Goal: Transaction & Acquisition: Purchase product/service

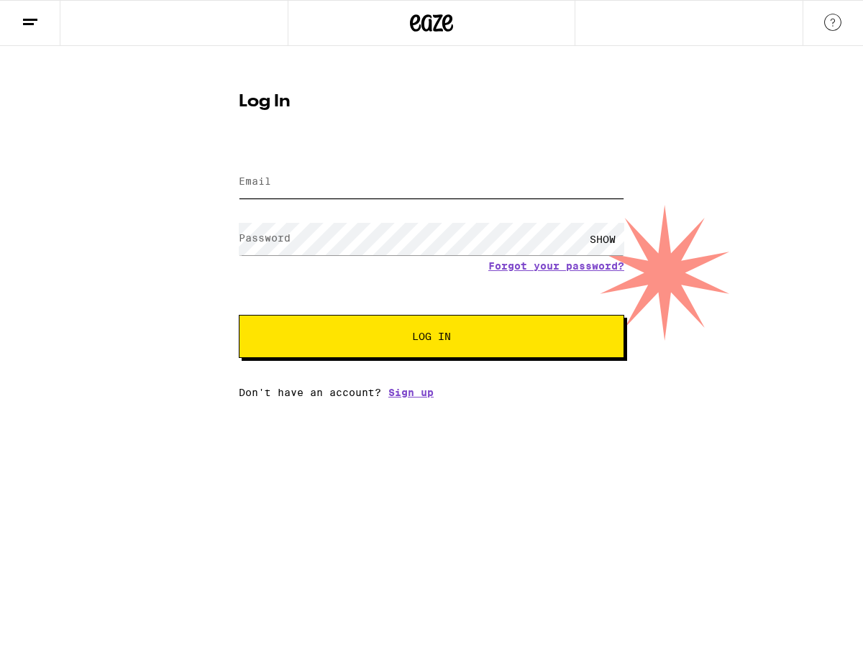
type input "[PERSON_NAME][EMAIL_ADDRESS][DOMAIN_NAME]"
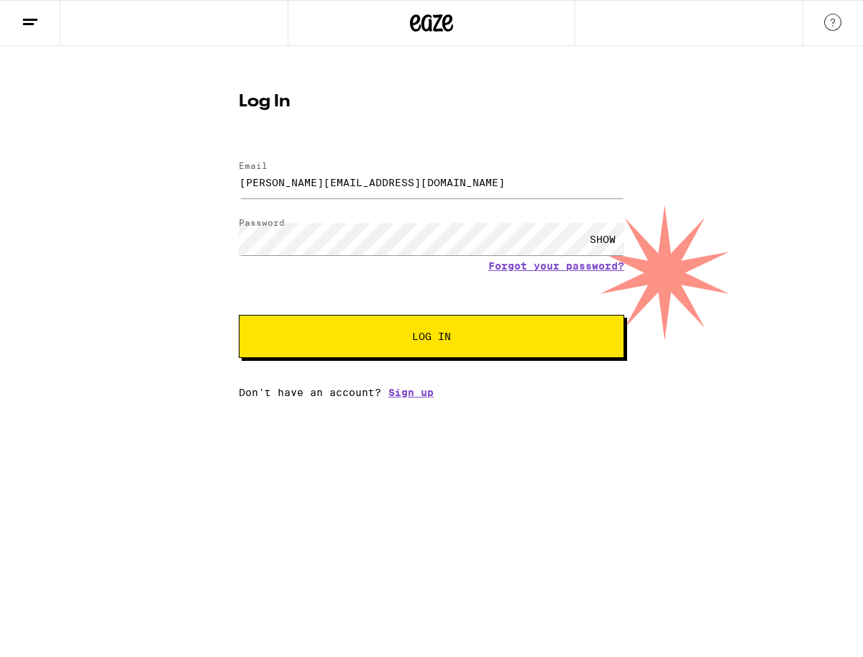
click at [455, 342] on span "Log In" at bounding box center [431, 337] width 269 height 10
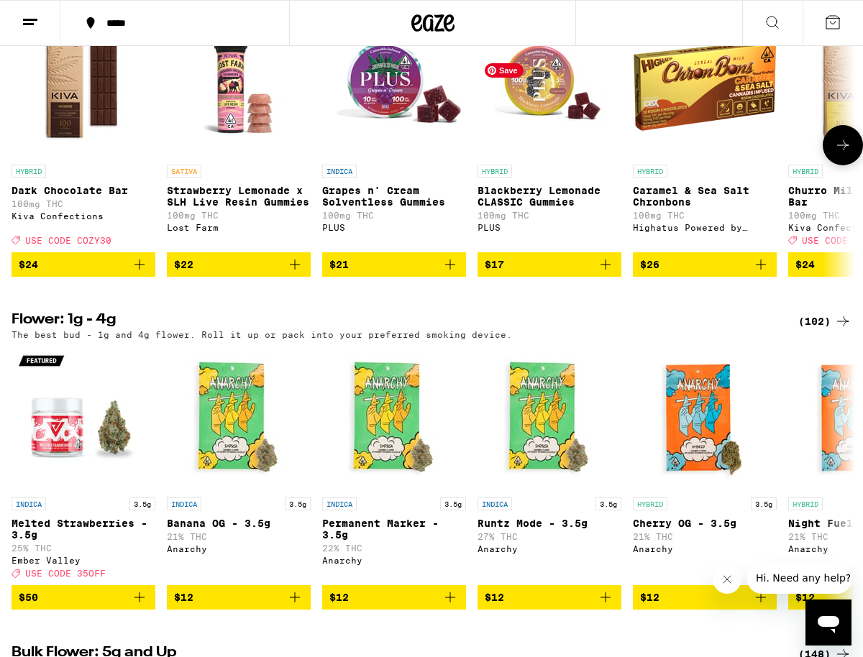
scroll to position [1562, 0]
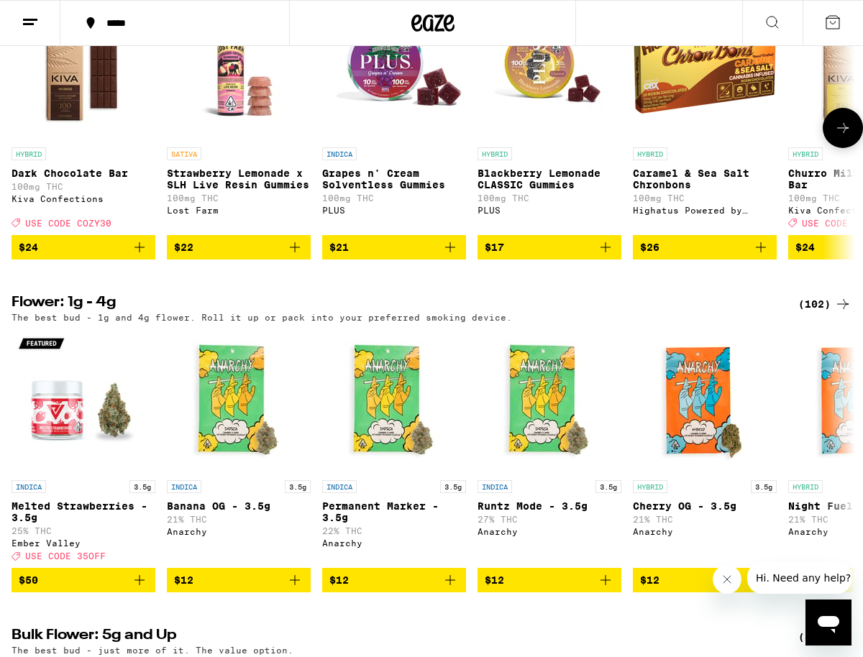
click at [139, 252] on icon "Add to bag" at bounding box center [140, 247] width 10 height 10
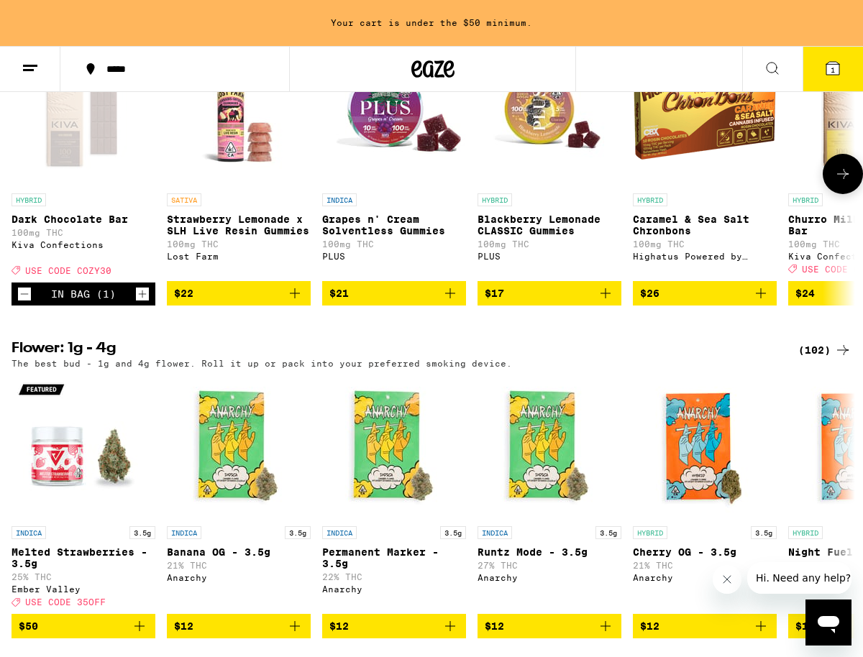
scroll to position [1608, 0]
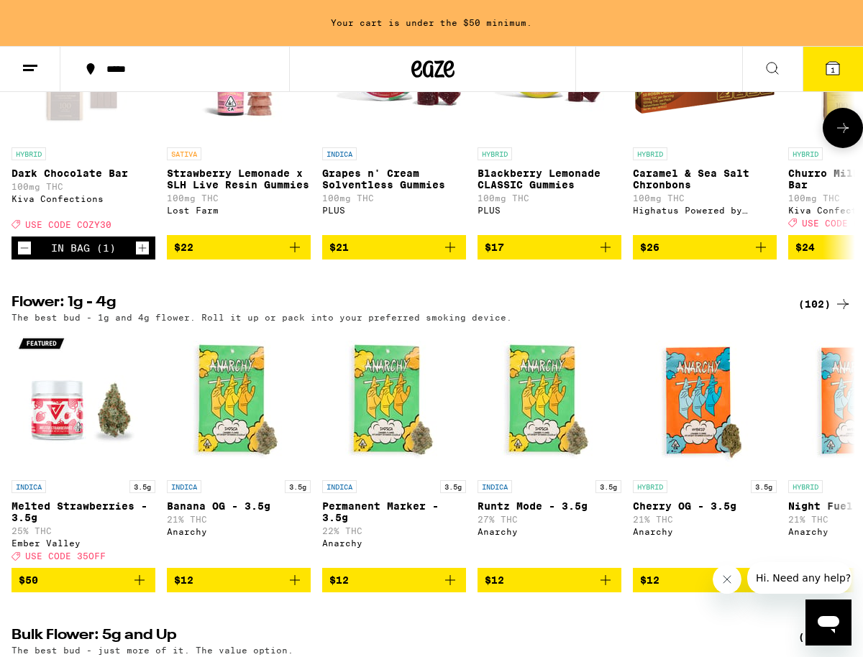
click at [139, 257] on icon "Increment" at bounding box center [142, 248] width 13 height 17
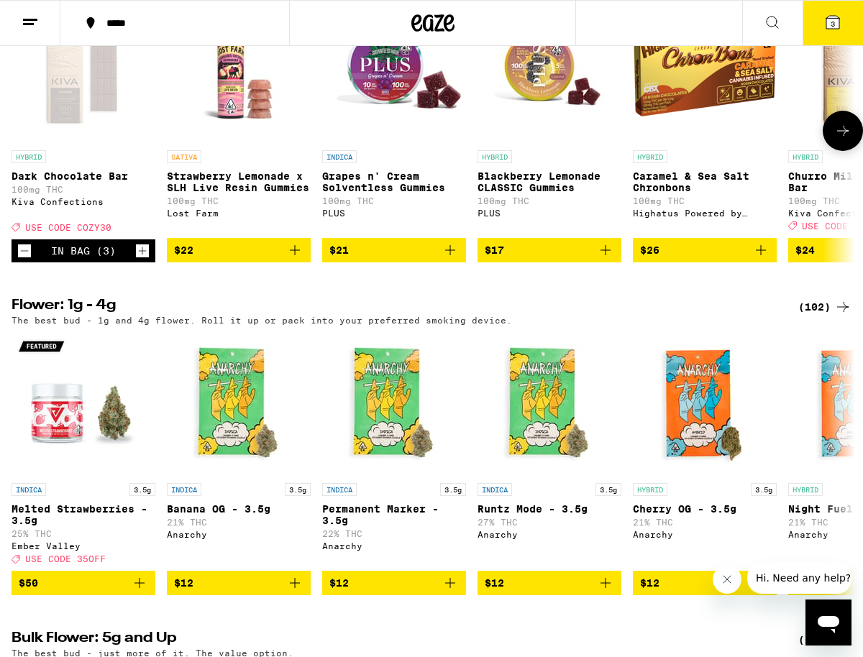
click at [139, 260] on icon "Increment" at bounding box center [142, 250] width 13 height 17
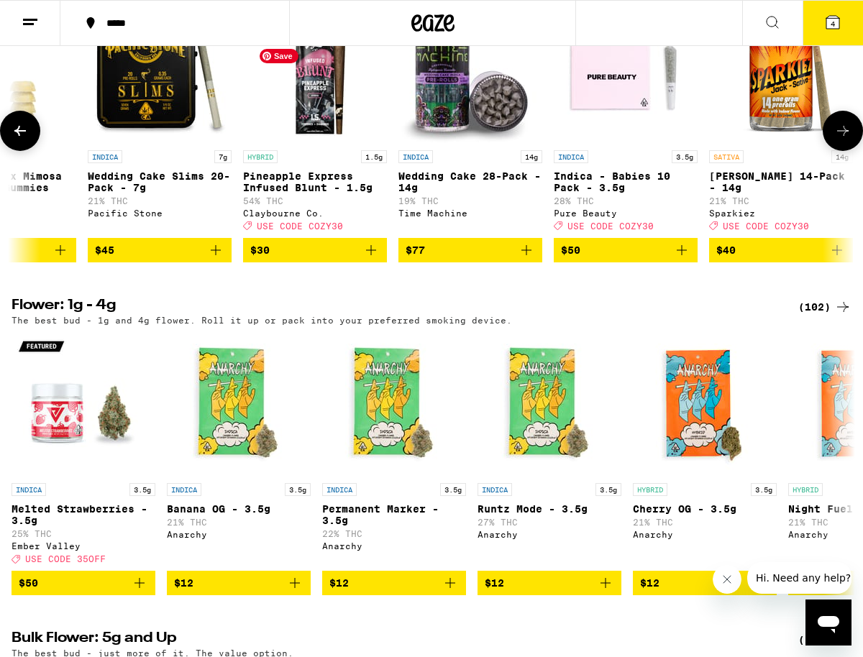
scroll to position [0, 1013]
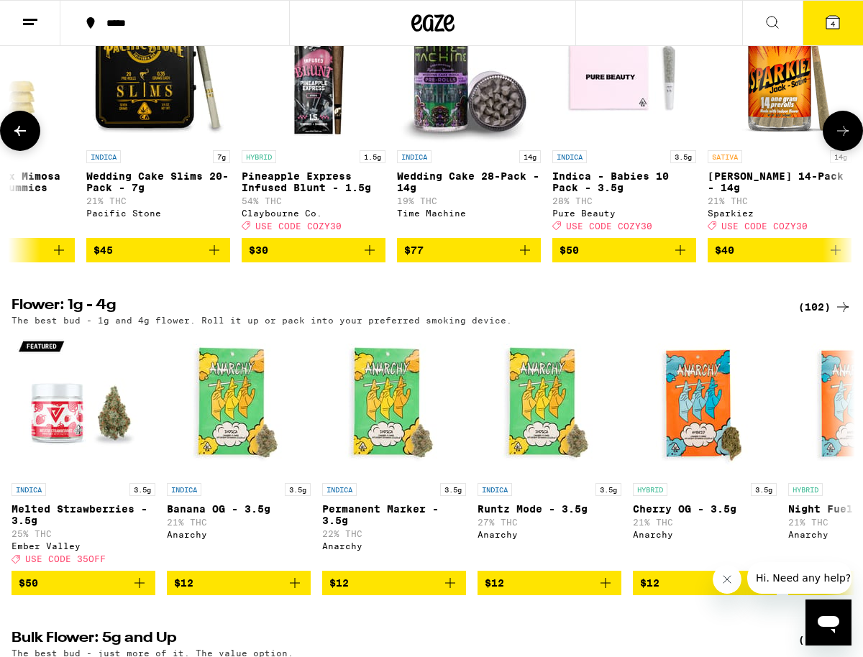
click at [215, 259] on icon "Add to bag" at bounding box center [214, 250] width 17 height 17
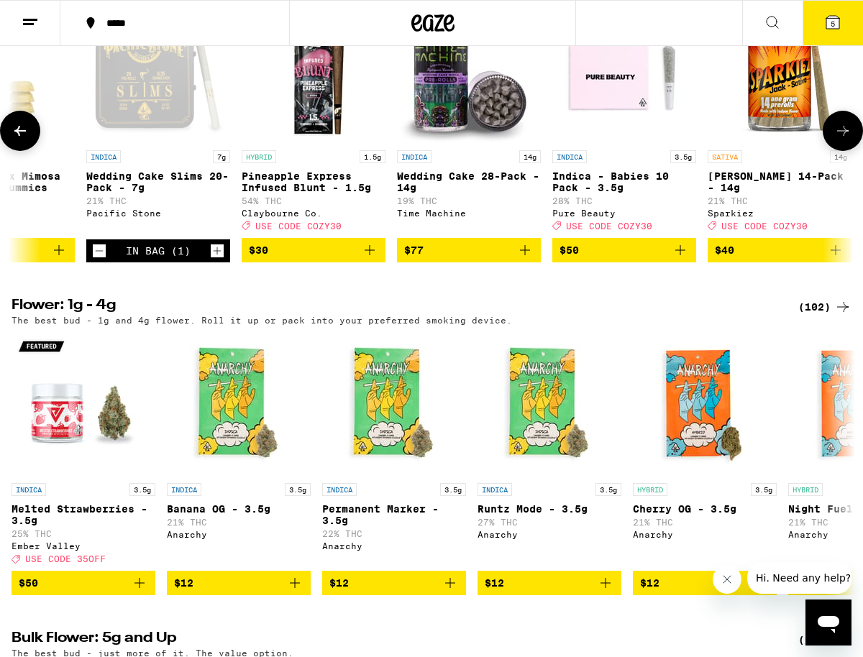
scroll to position [1557, 0]
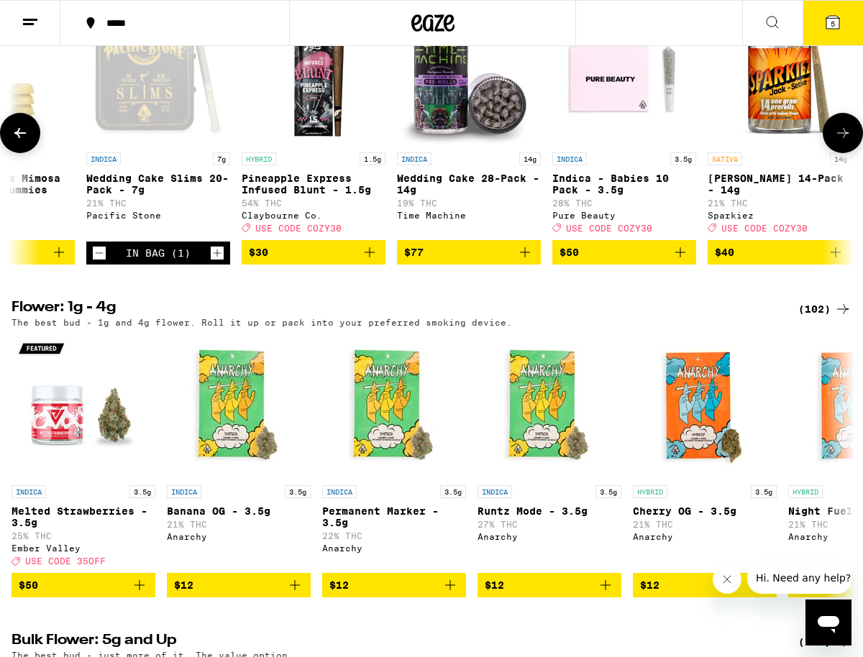
click at [215, 262] on icon "Increment" at bounding box center [217, 253] width 13 height 17
click at [506, 261] on span "$77" at bounding box center [468, 252] width 129 height 17
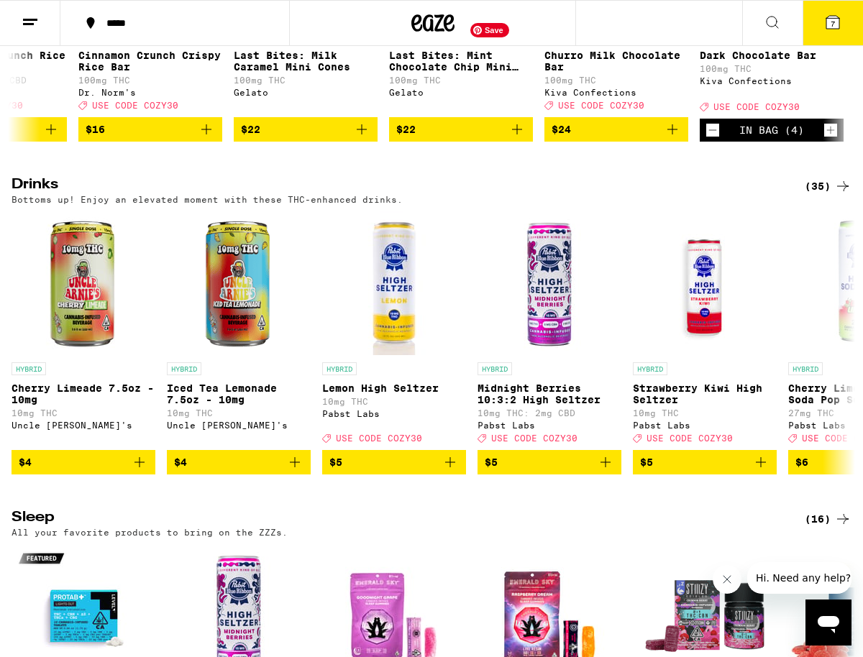
scroll to position [0, 2250]
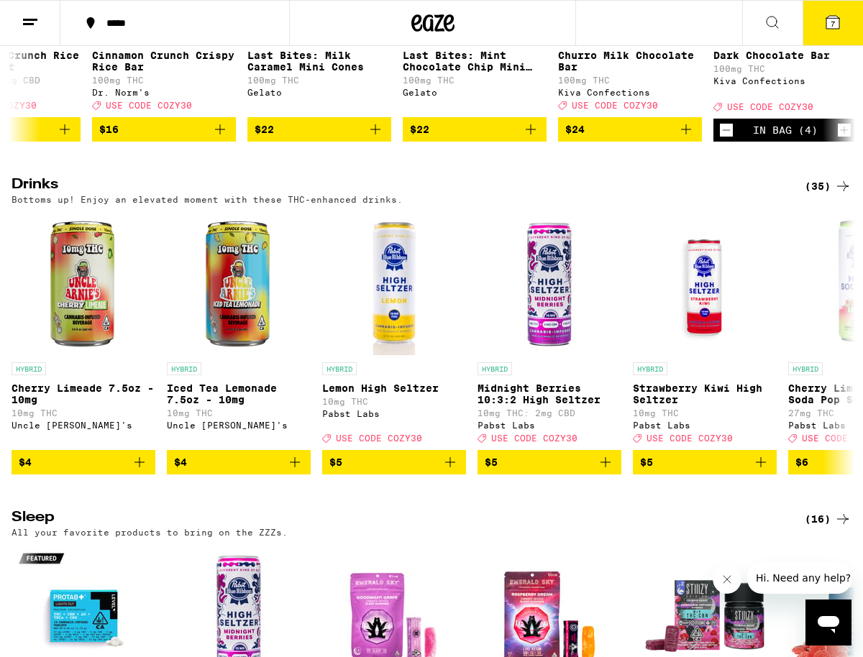
click at [686, 135] on icon "Add to bag" at bounding box center [686, 129] width 10 height 10
click at [686, 139] on icon "Increment" at bounding box center [689, 130] width 13 height 17
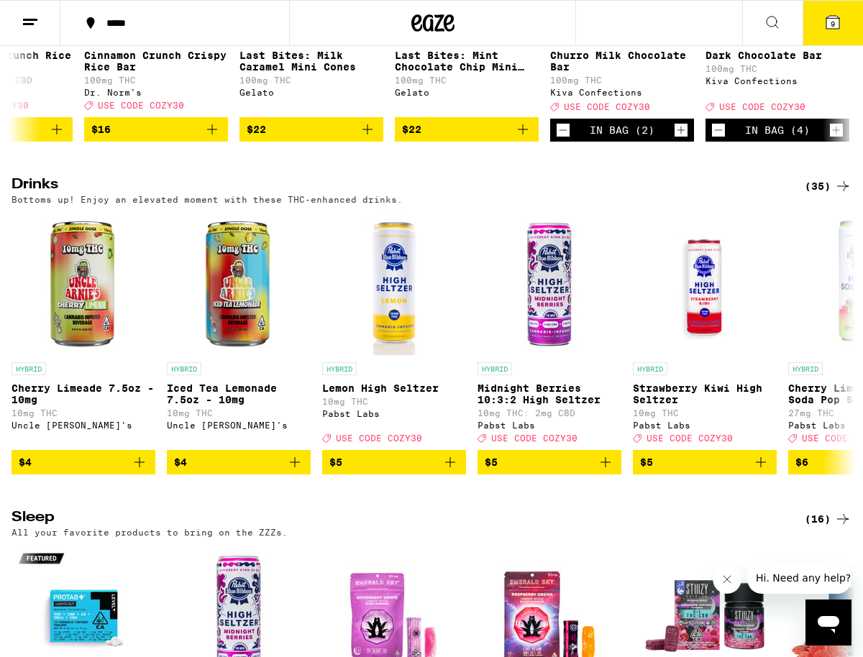
click at [686, 139] on icon "Increment" at bounding box center [681, 130] width 13 height 17
click at [831, 22] on span "10" at bounding box center [833, 23] width 9 height 9
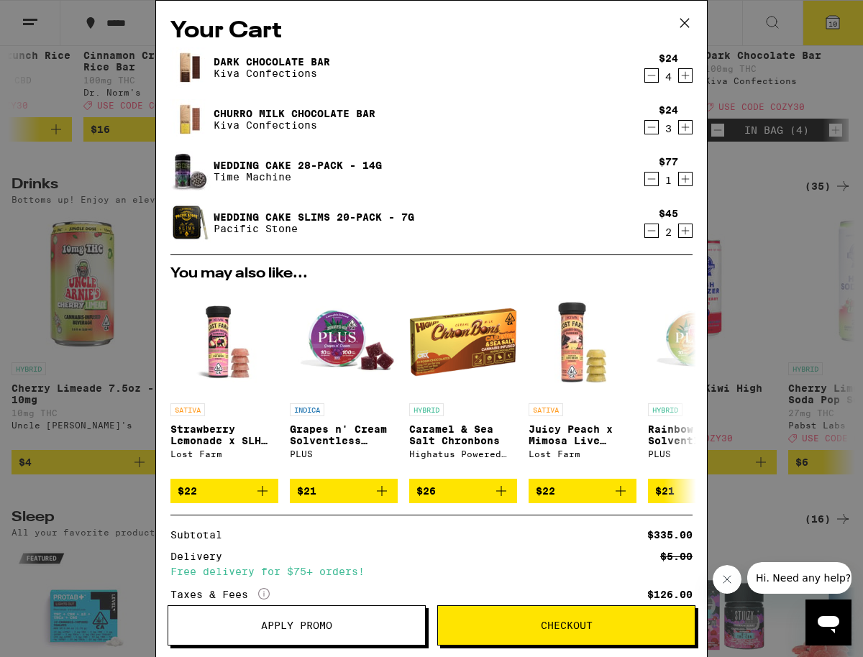
click at [684, 21] on icon at bounding box center [685, 23] width 22 height 22
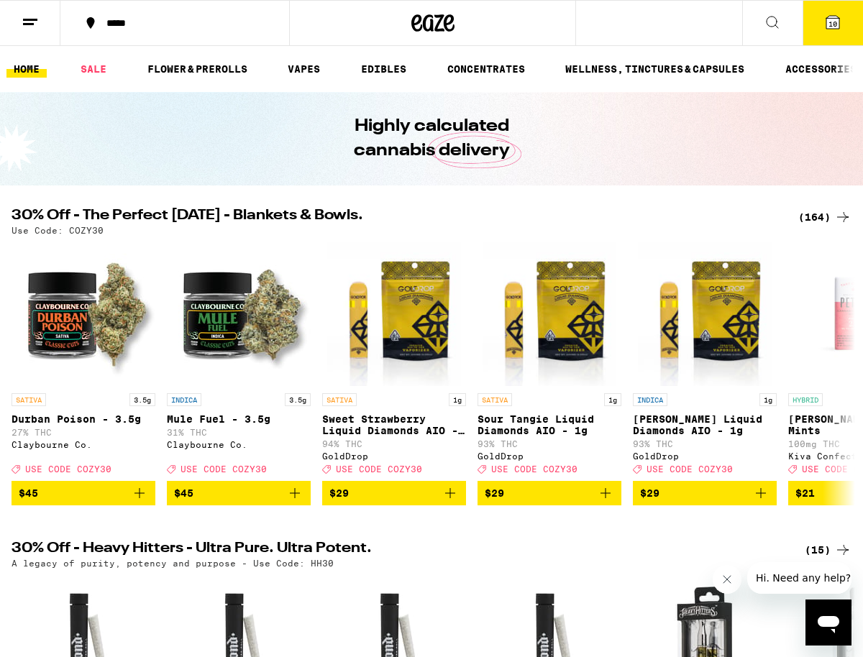
click at [118, 22] on div "*****" at bounding box center [183, 23] width 168 height 10
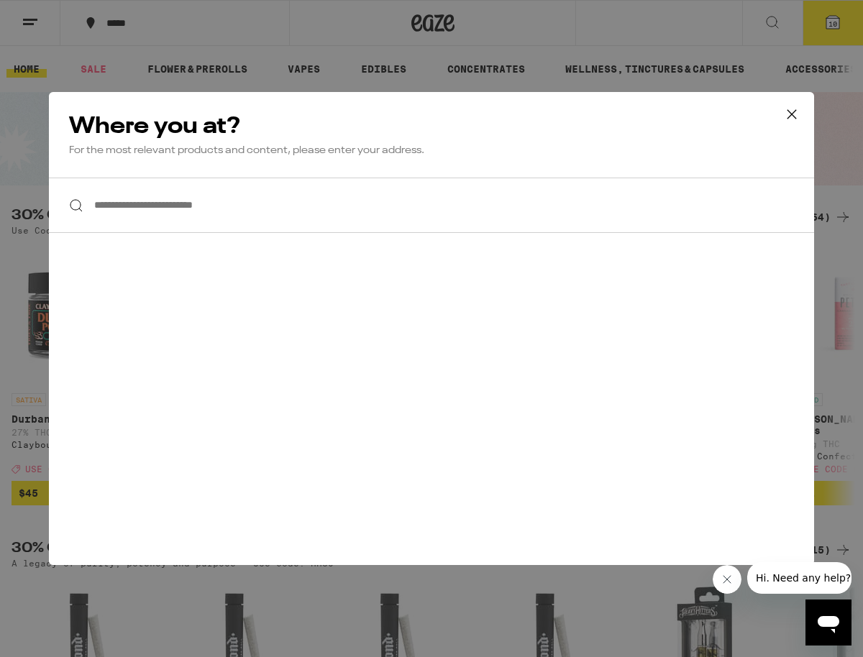
click at [95, 208] on input "**********" at bounding box center [431, 205] width 765 height 55
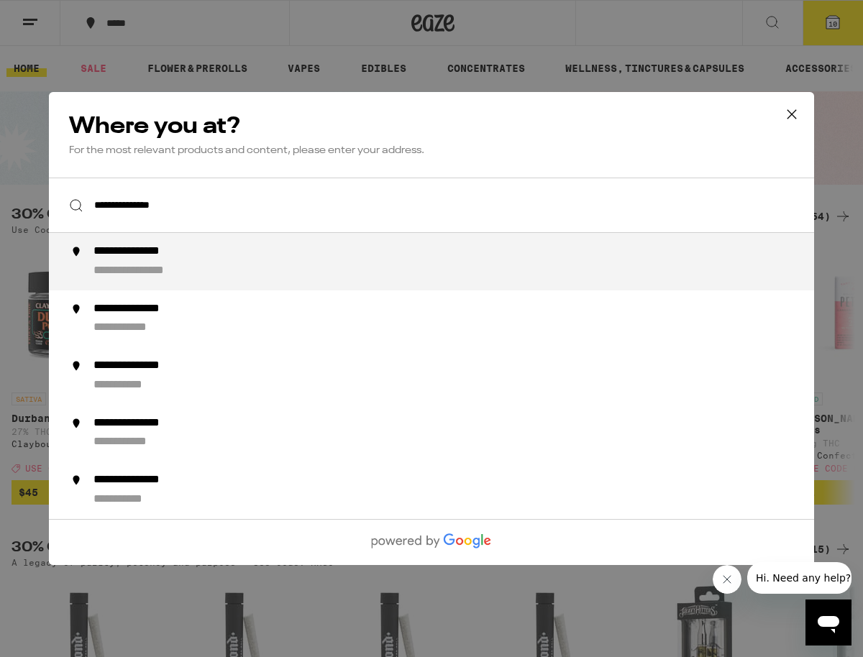
click at [135, 259] on div "**********" at bounding box center [149, 252] width 111 height 15
type input "**********"
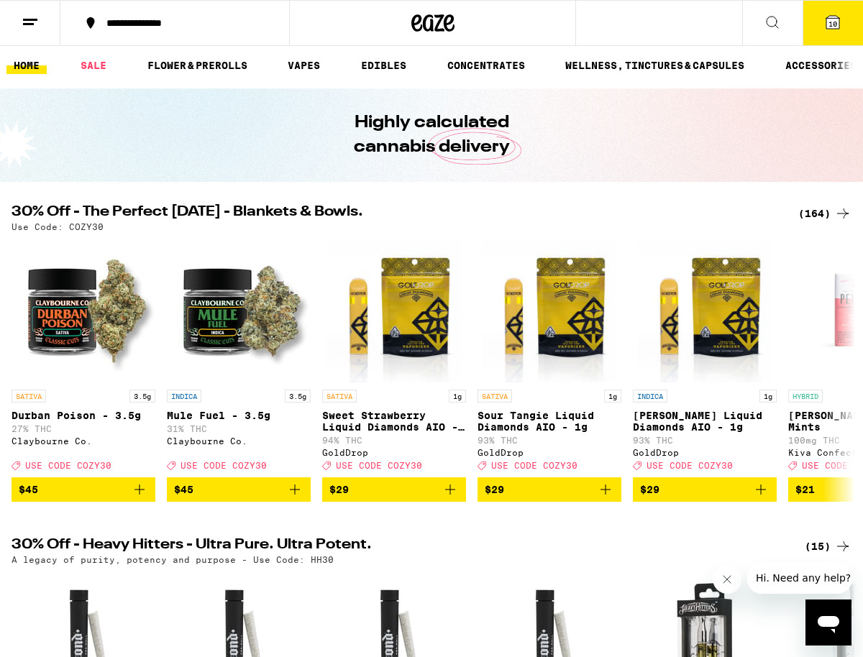
click at [834, 26] on span "10" at bounding box center [833, 23] width 9 height 9
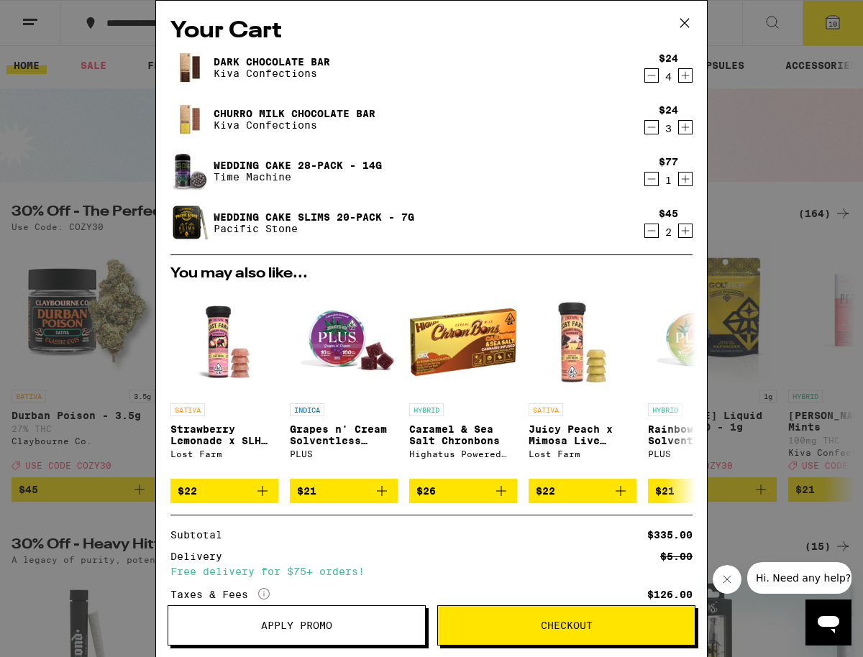
scroll to position [109, 0]
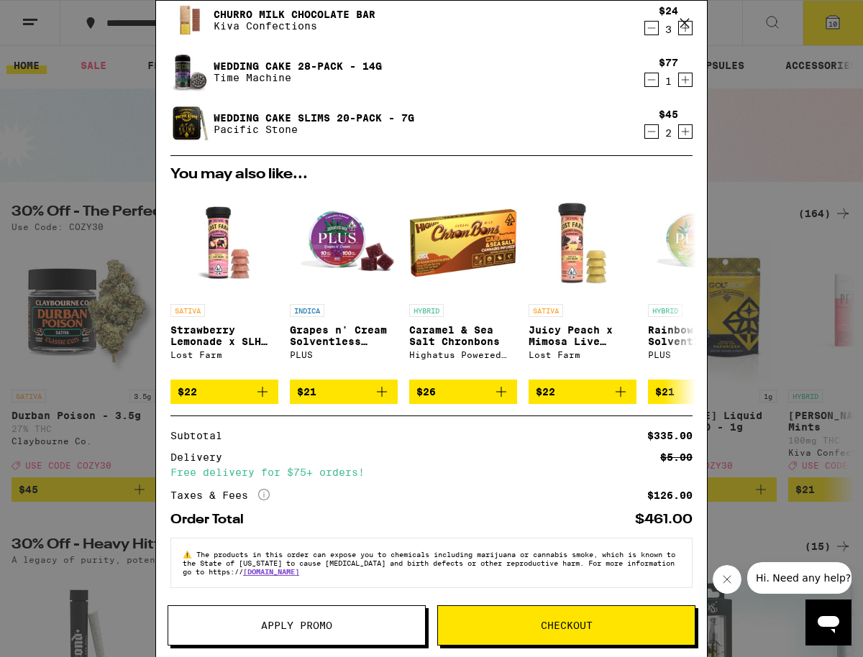
click at [304, 631] on span "Apply Promo" at bounding box center [296, 626] width 71 height 10
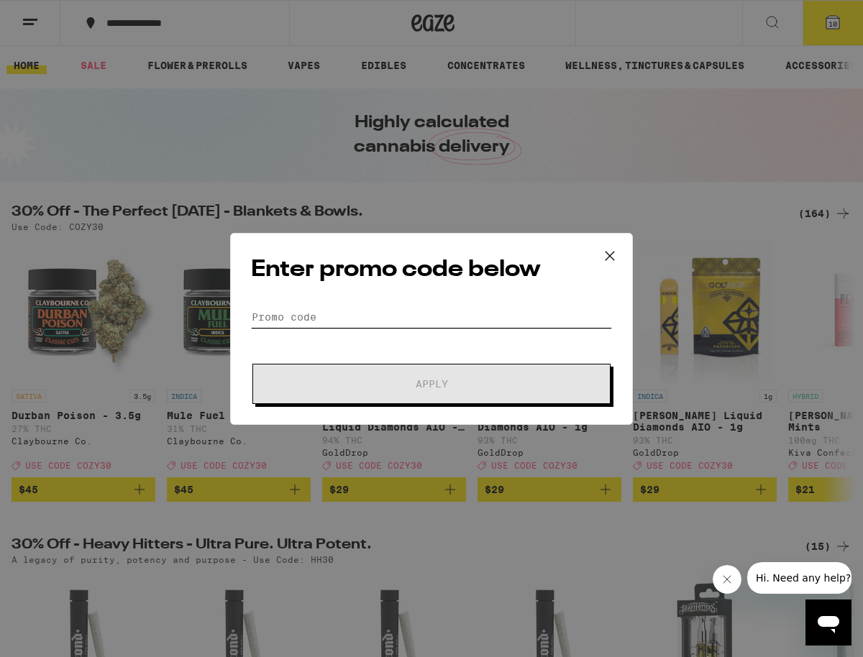
click at [256, 316] on input "Promo Code" at bounding box center [431, 317] width 361 height 22
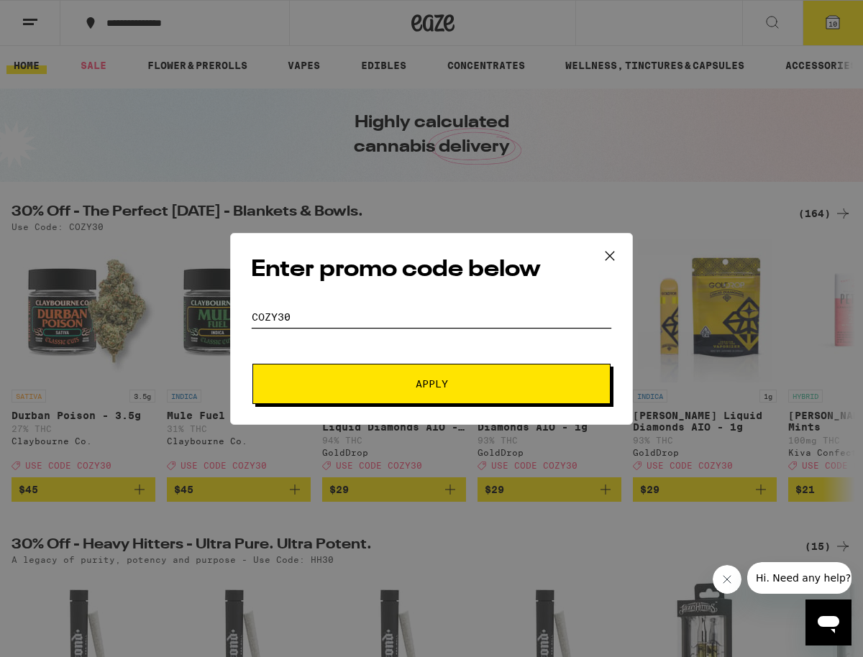
type input "Cozy30"
click at [252, 364] on button "Apply" at bounding box center [431, 384] width 358 height 40
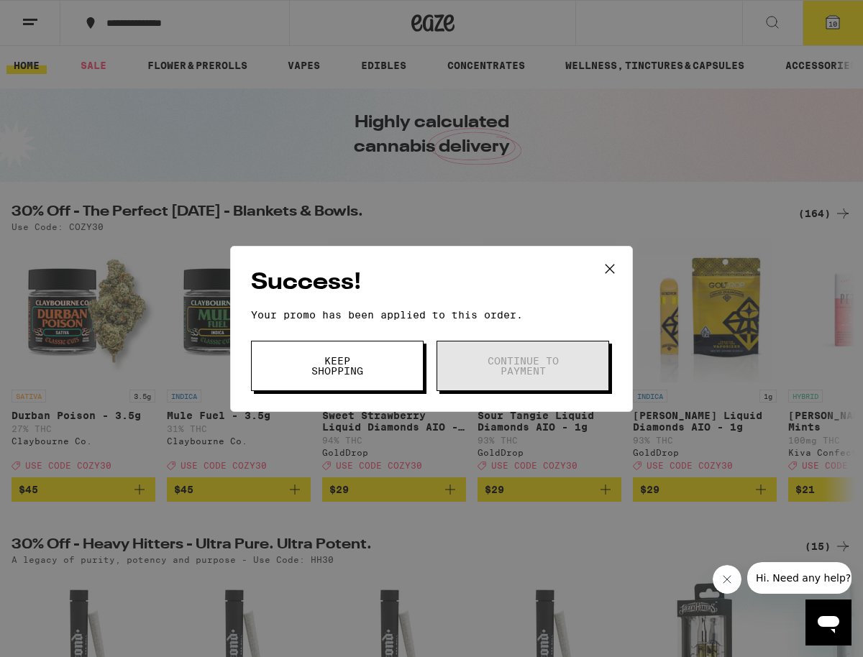
scroll to position [5, 0]
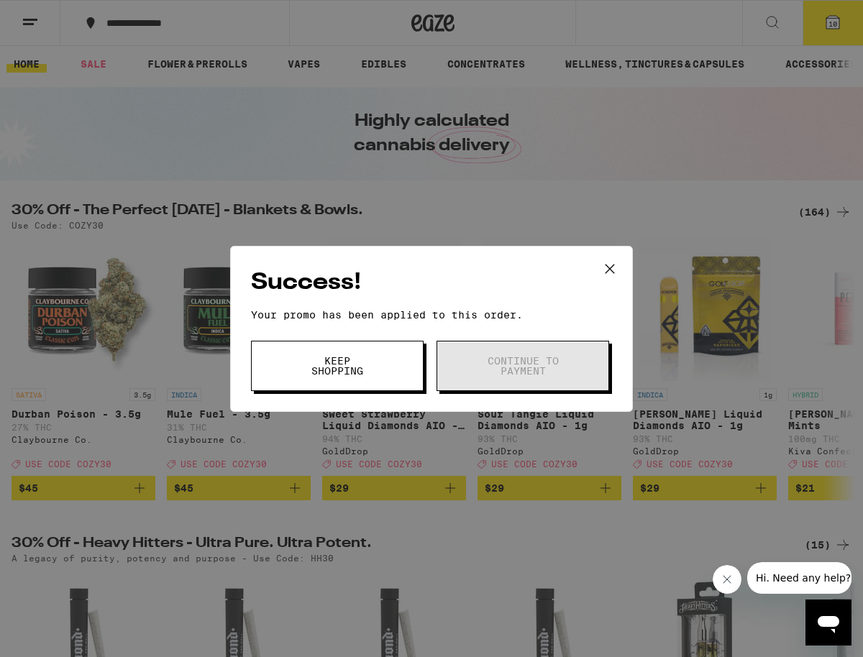
click at [384, 357] on button "Keep Shopping" at bounding box center [337, 366] width 173 height 50
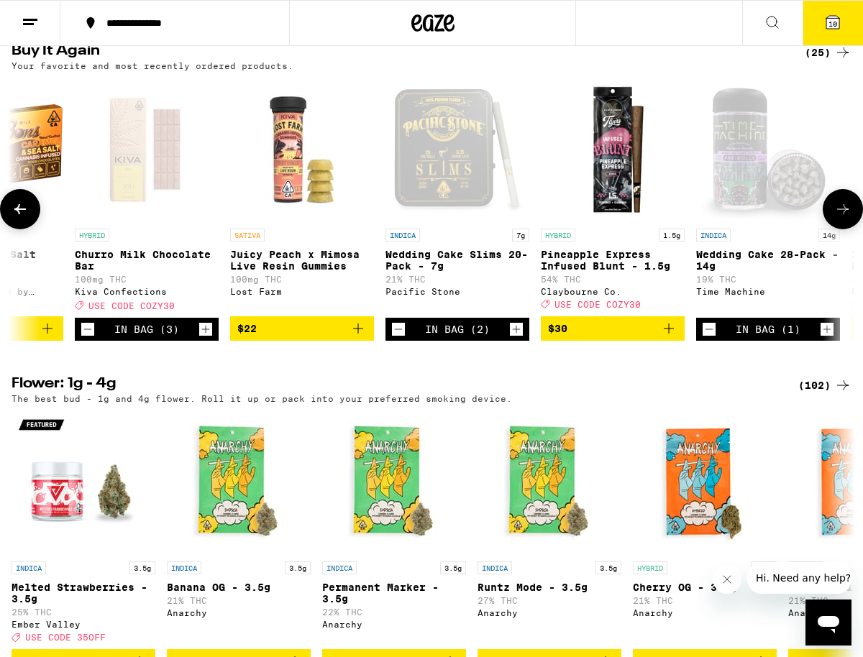
scroll to position [0, 711]
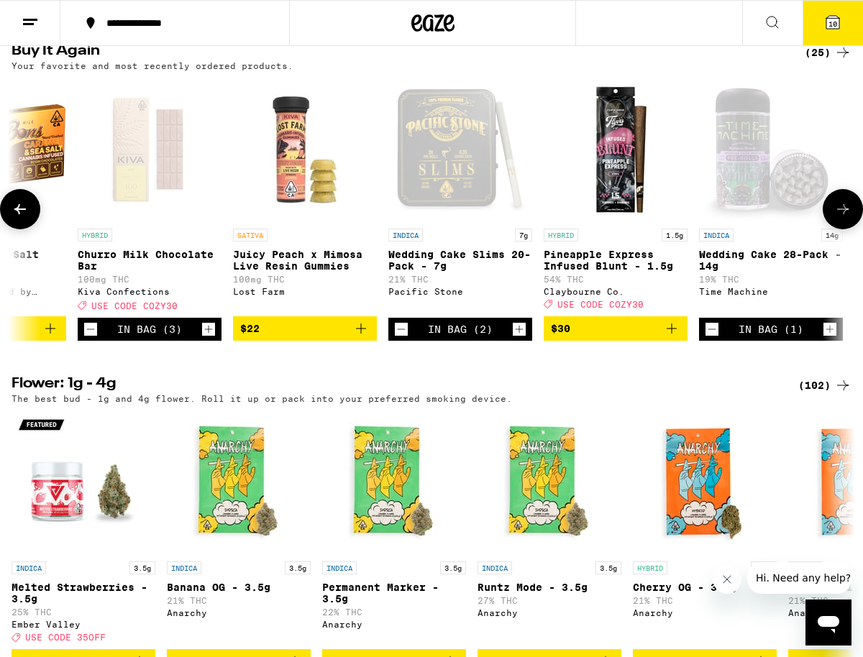
click at [605, 337] on span "$30" at bounding box center [615, 328] width 129 height 17
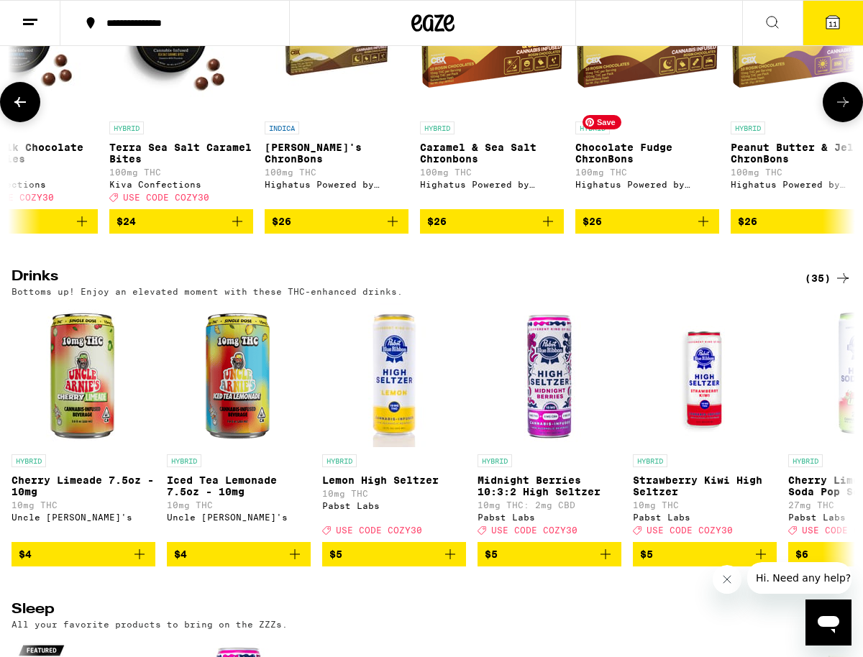
scroll to position [0, 3510]
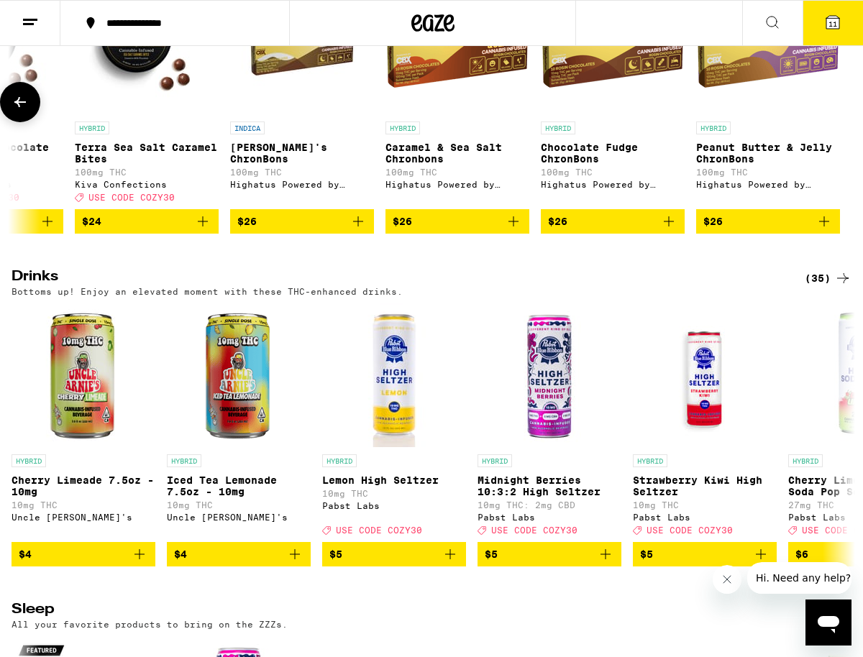
click at [740, 165] on p "Peanut Butter & Jelly ChronBons" at bounding box center [768, 153] width 144 height 23
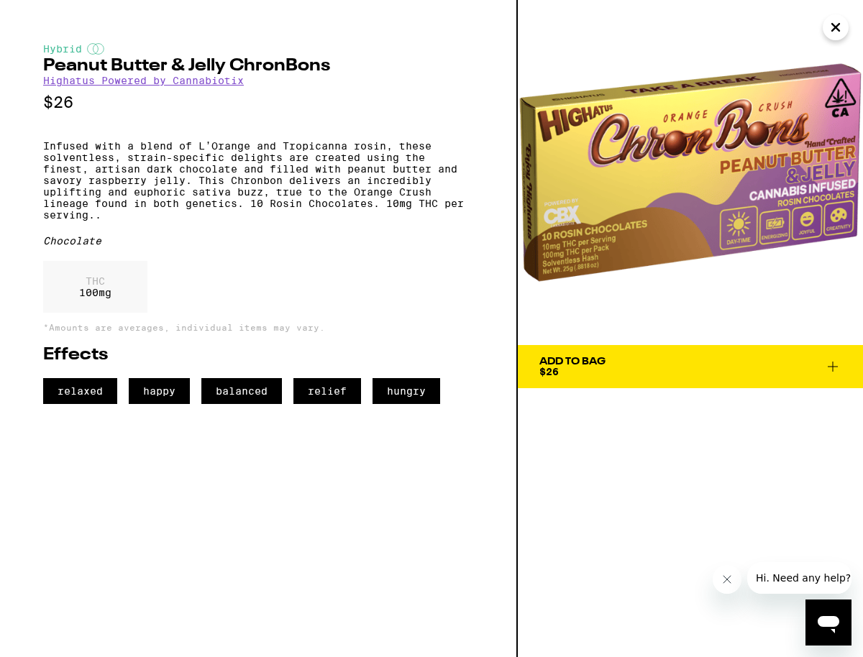
click at [657, 373] on span "Add To Bag $26" at bounding box center [690, 367] width 302 height 20
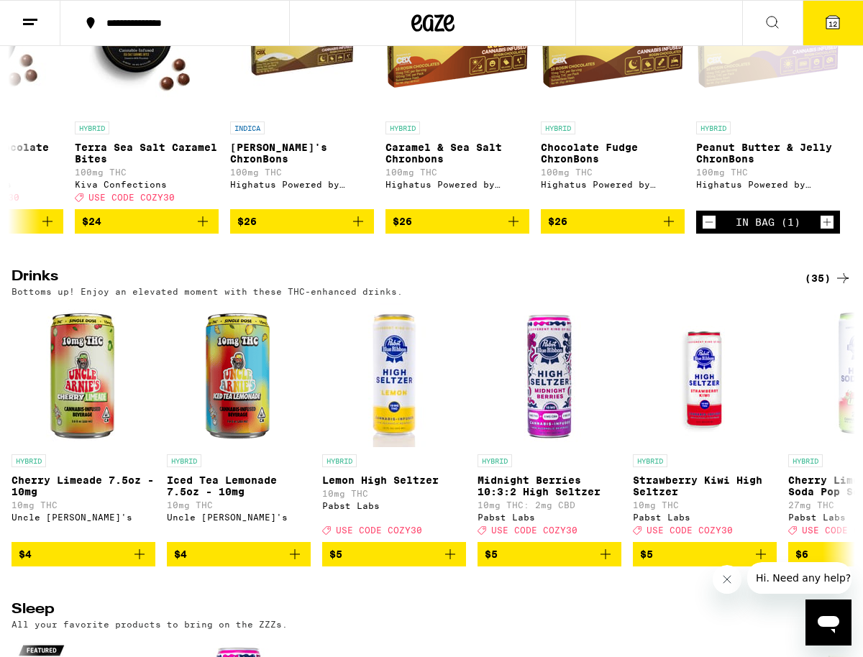
click at [832, 22] on span "12" at bounding box center [833, 23] width 9 height 9
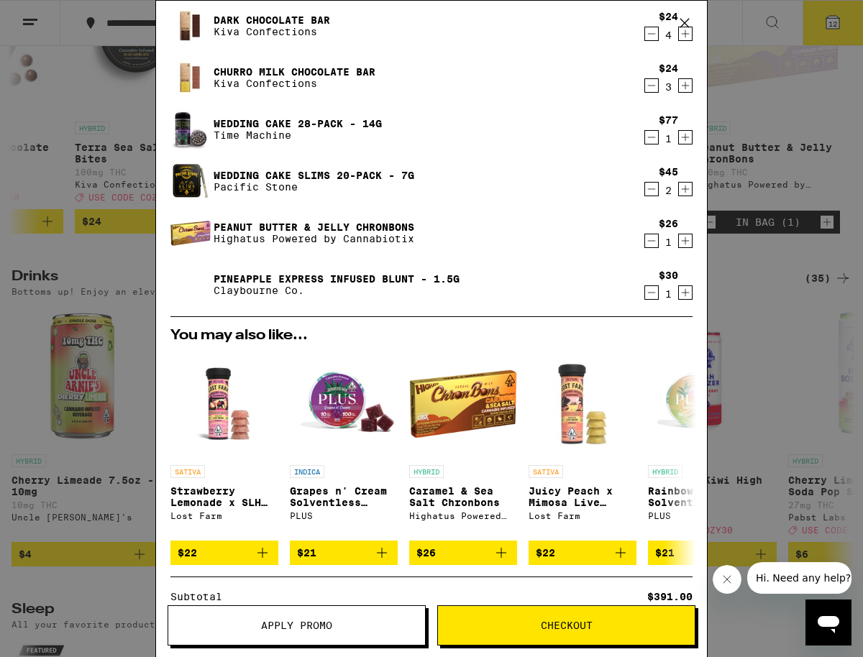
scroll to position [234, 0]
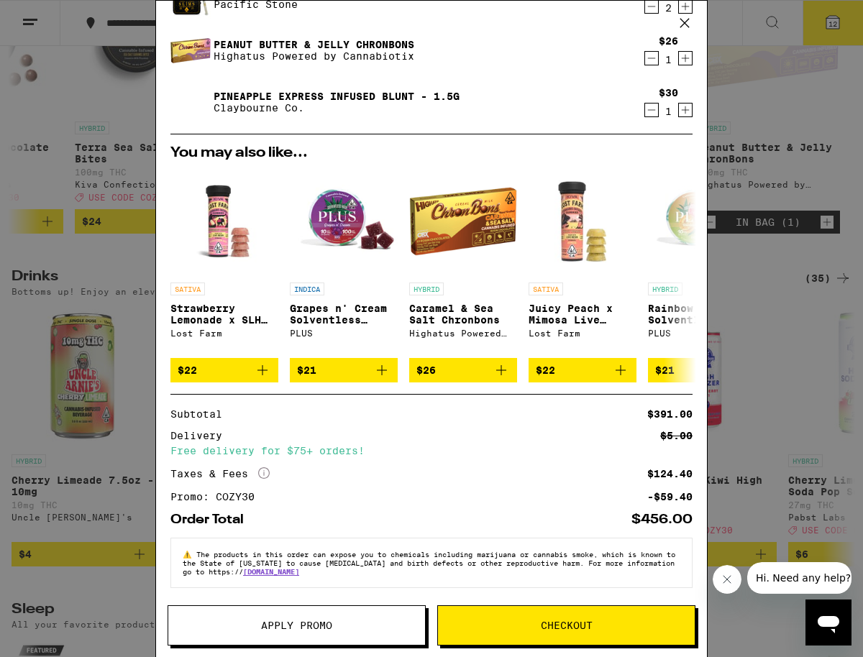
click at [297, 626] on span "Apply Promo" at bounding box center [296, 626] width 71 height 10
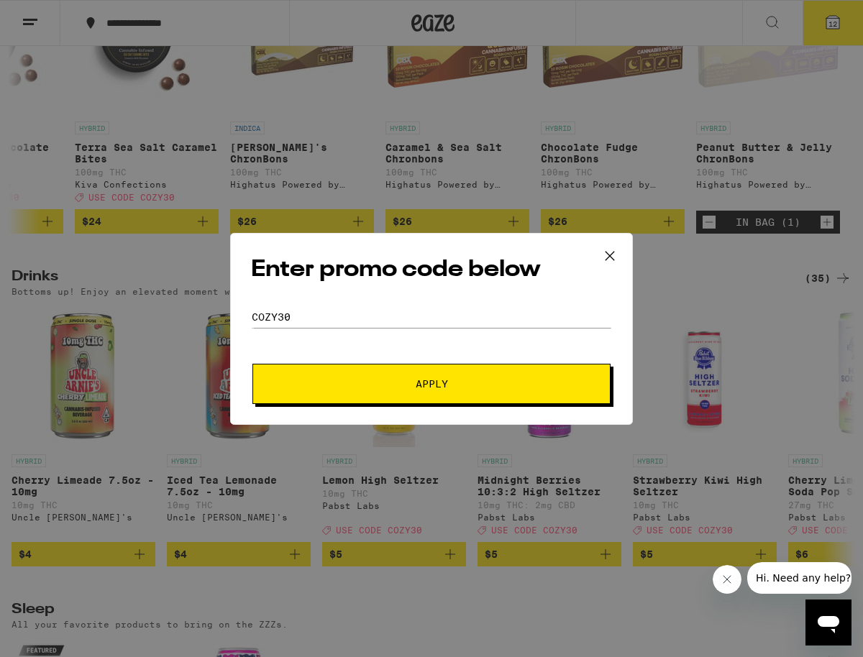
click at [437, 379] on span "Apply" at bounding box center [432, 384] width 32 height 10
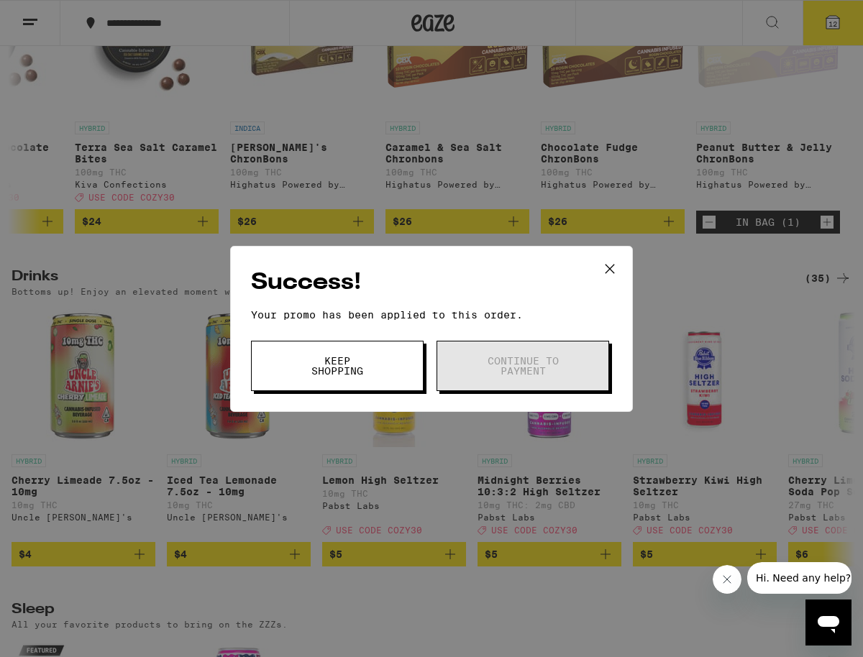
click at [355, 370] on span "Keep Shopping" at bounding box center [337, 366] width 73 height 20
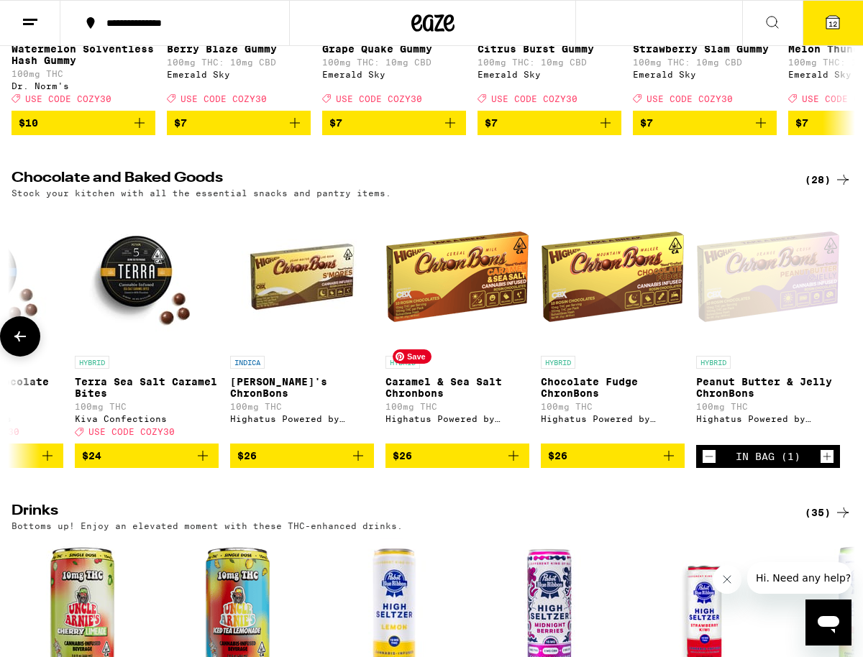
scroll to position [4713, 0]
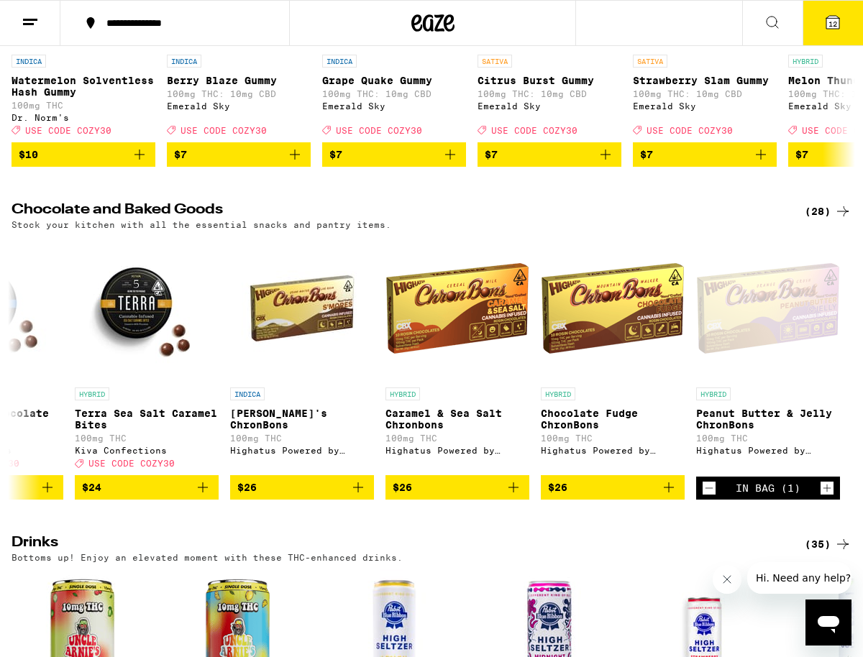
click at [832, 24] on span "12" at bounding box center [833, 23] width 9 height 9
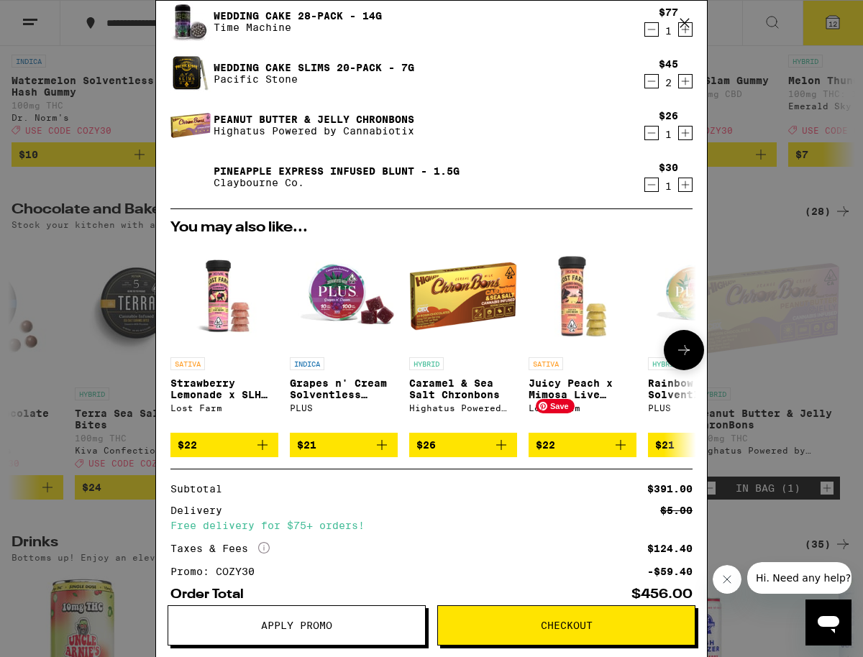
scroll to position [234, 0]
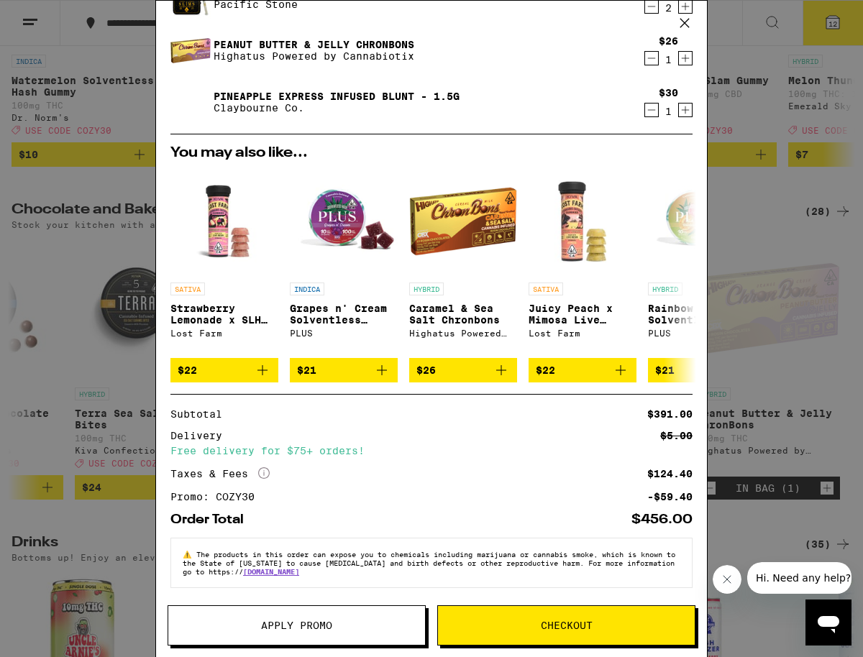
click at [567, 621] on span "Checkout" at bounding box center [567, 626] width 52 height 10
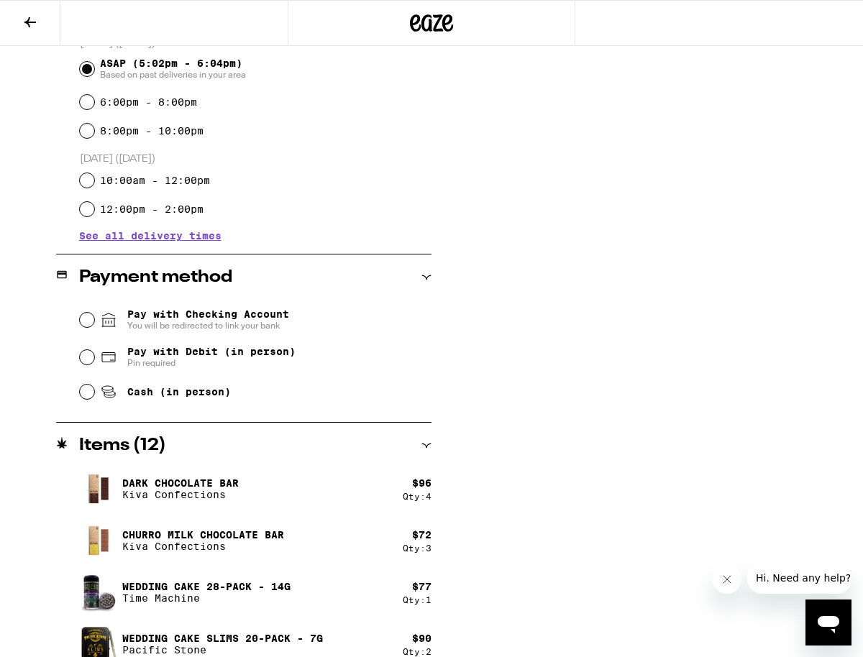
scroll to position [414, 0]
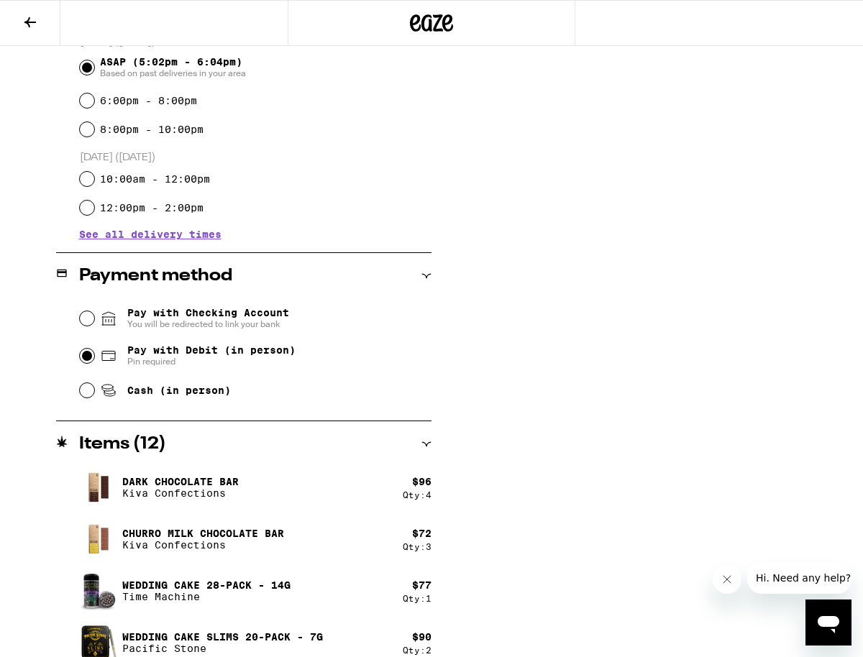
click at [86, 358] on input "Pay with Debit (in person) Pin required" at bounding box center [87, 356] width 14 height 14
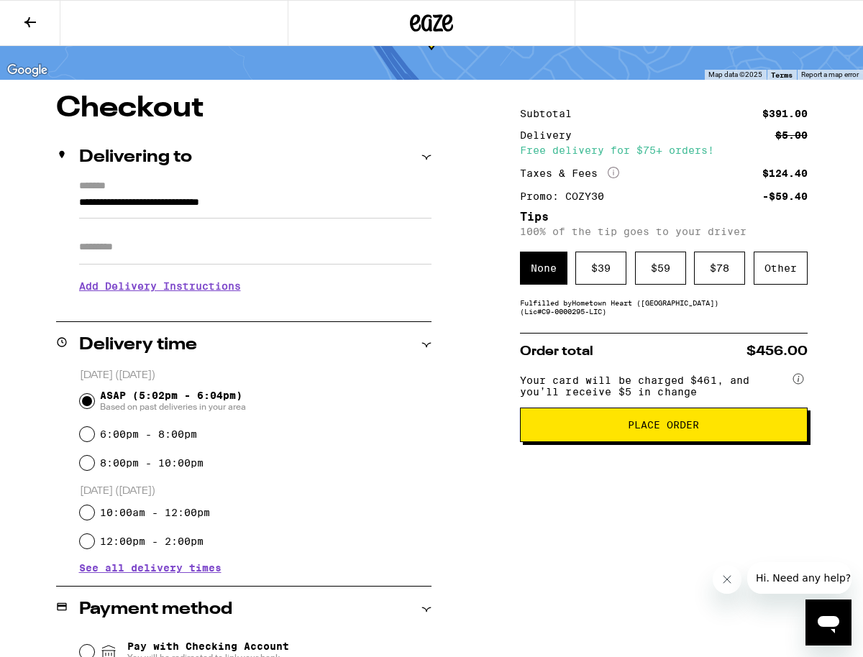
scroll to position [0, 0]
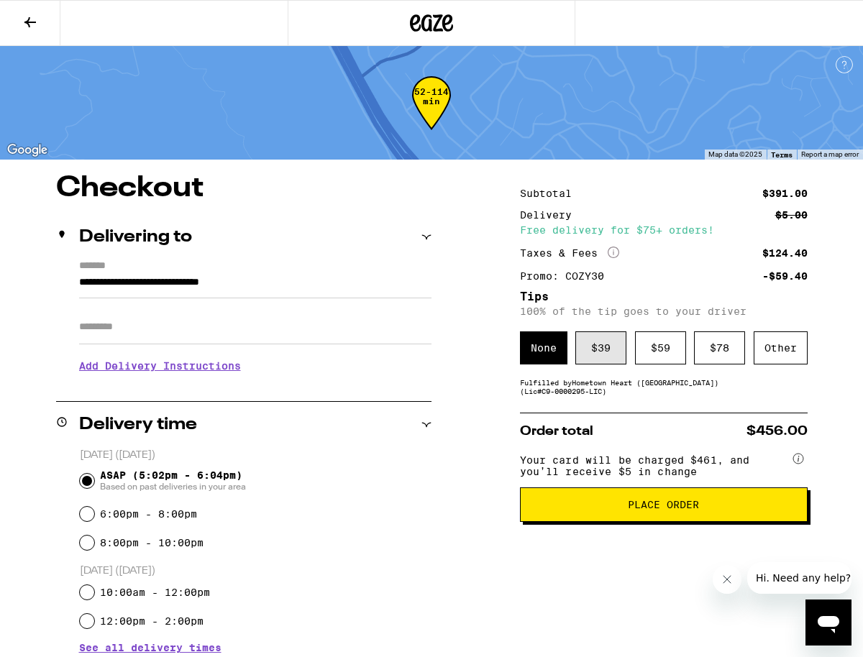
click at [601, 348] on div "$ 39" at bounding box center [600, 348] width 51 height 33
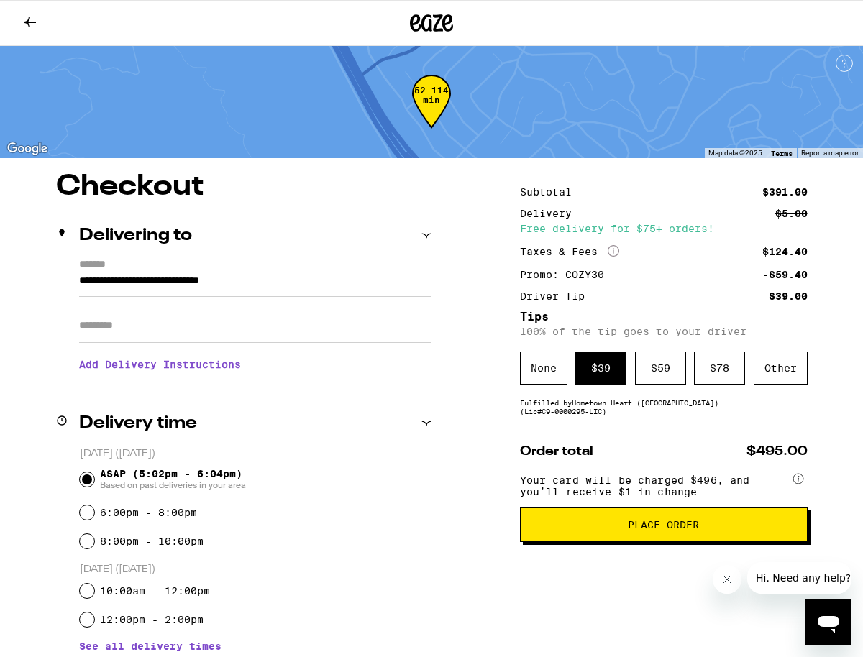
click at [660, 530] on span "Place Order" at bounding box center [663, 525] width 71 height 10
radio input "false"
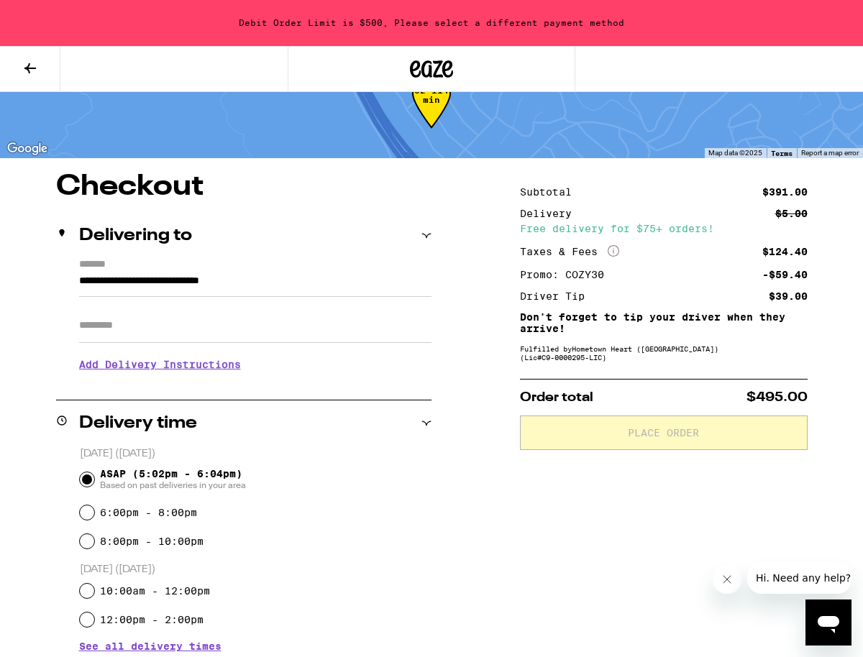
click at [793, 576] on span "Hi. Need any help?" at bounding box center [803, 579] width 95 height 12
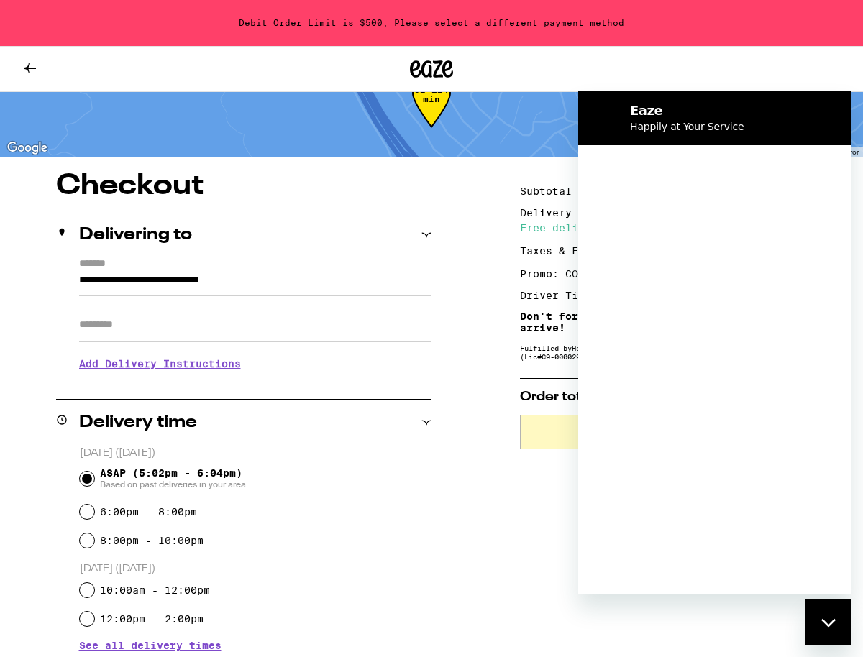
scroll to position [0, 0]
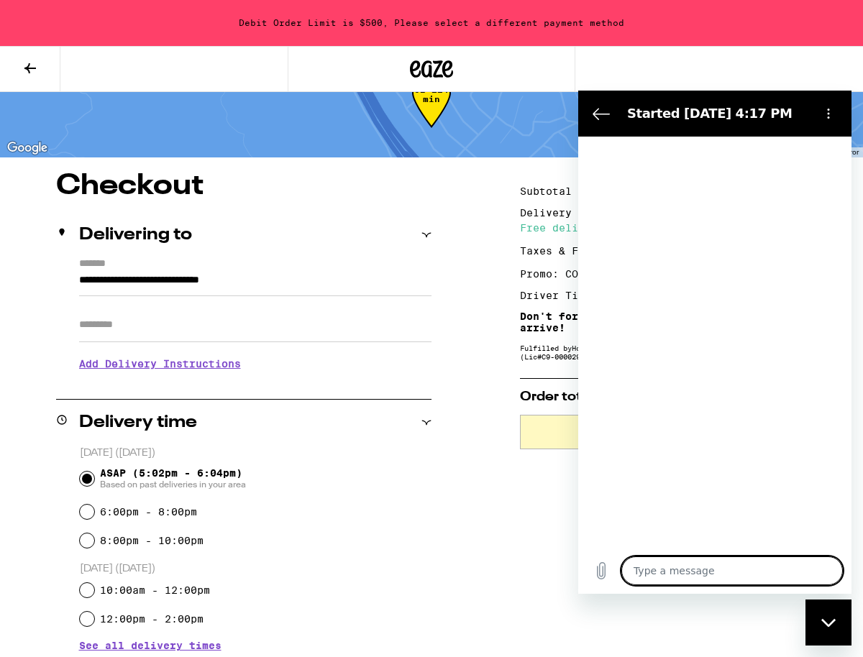
type textarea "x"
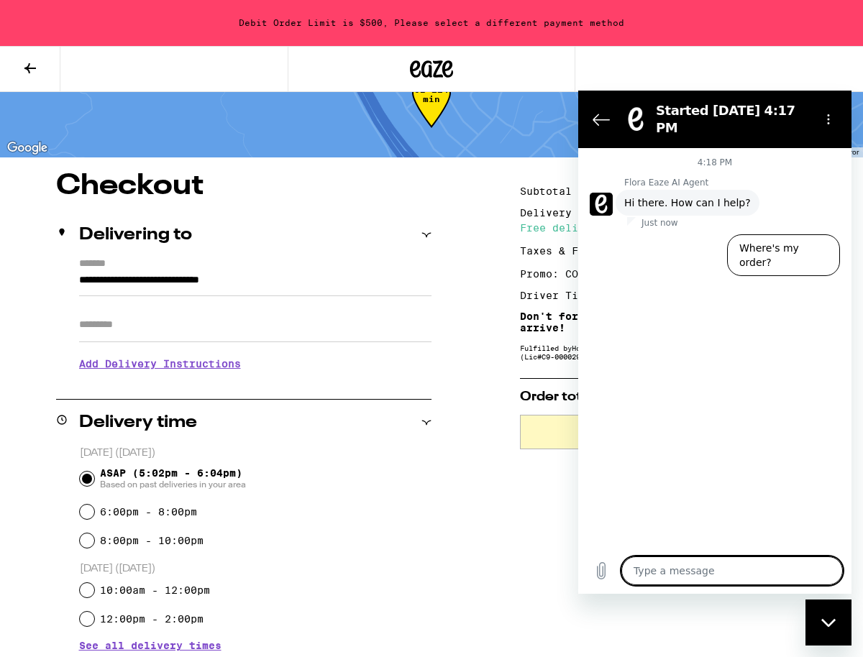
click at [637, 574] on textarea at bounding box center [732, 571] width 222 height 29
type textarea "M"
type textarea "x"
type textarea "My"
type textarea "x"
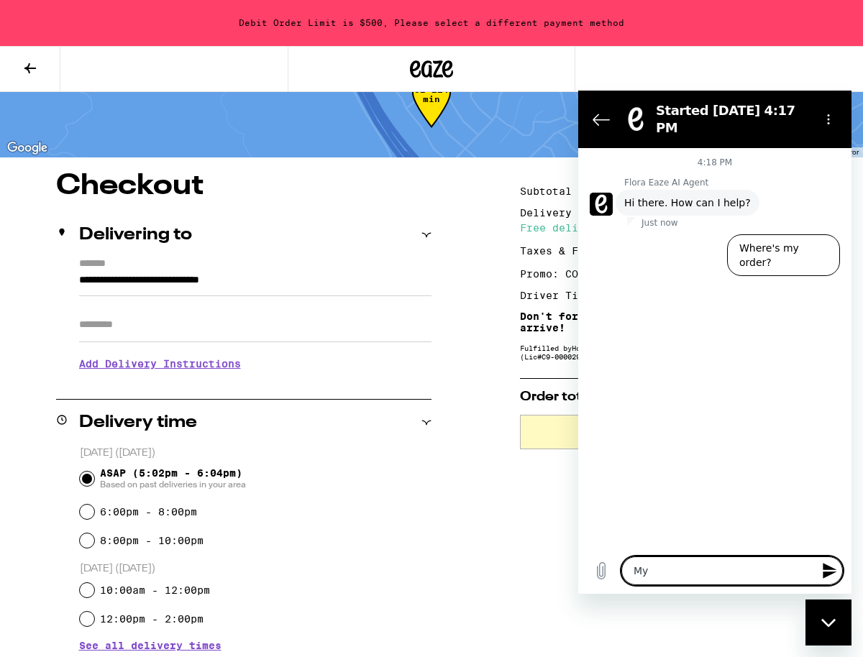
type textarea "My"
type textarea "x"
type textarea "My o"
type textarea "x"
type textarea "My or"
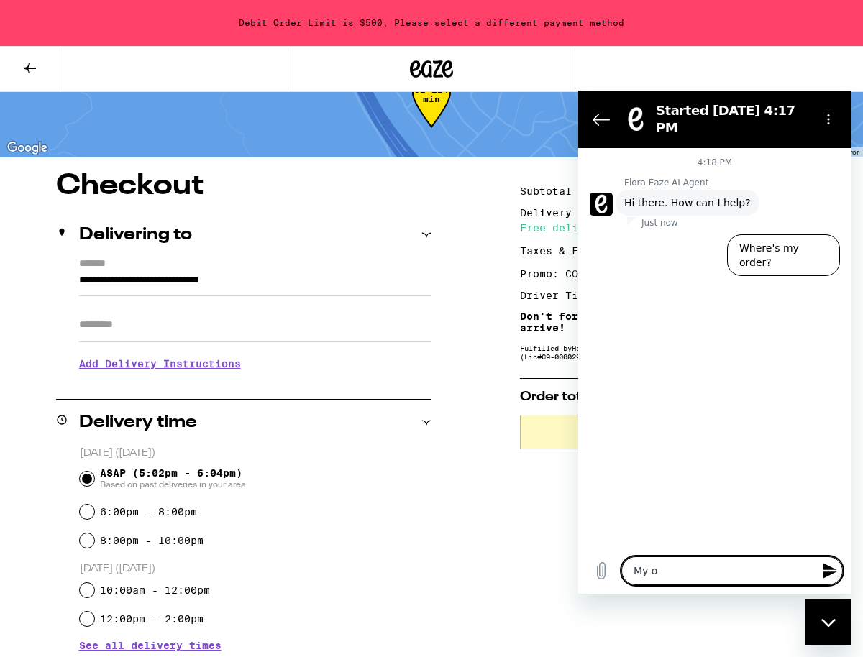
type textarea "x"
type textarea "My ord"
type textarea "x"
type textarea "My orde"
type textarea "x"
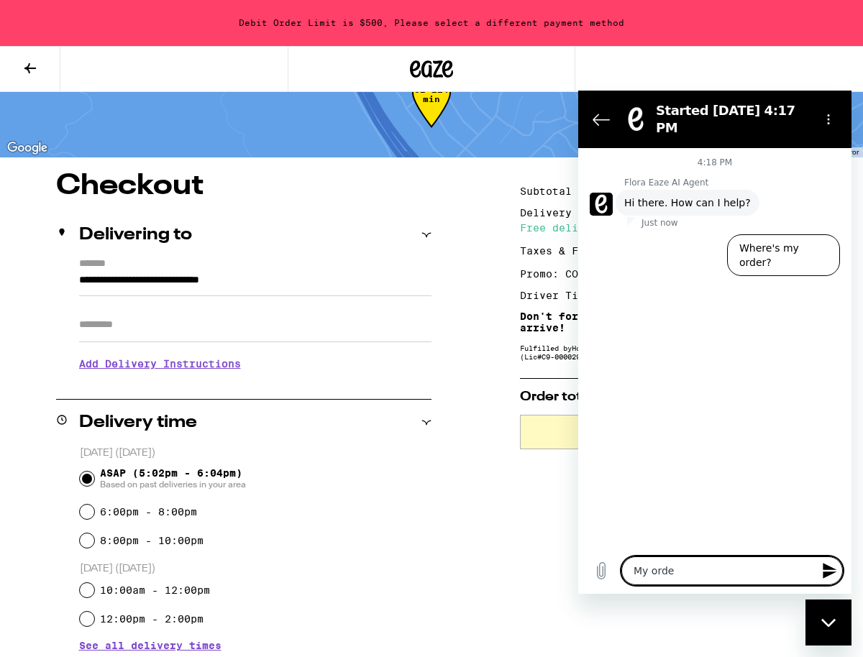
type textarea "My order"
type textarea "x"
type textarea "My order"
type textarea "x"
type textarea "My order c"
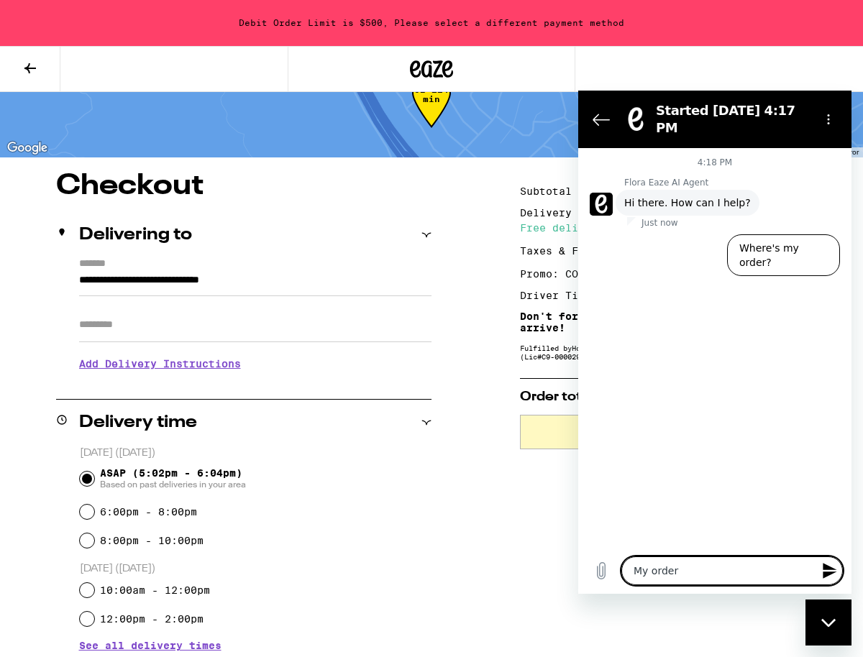
type textarea "x"
type textarea "My order co"
type textarea "x"
type textarea "My order com"
type textarea "x"
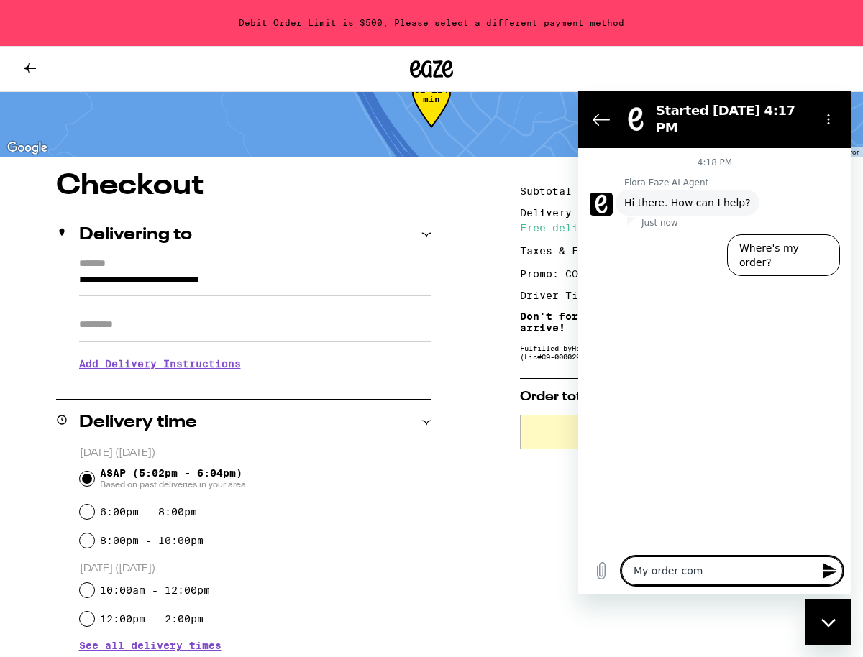
type textarea "My order come"
type textarea "x"
type textarea "My order comes"
type textarea "x"
type textarea "My order comes"
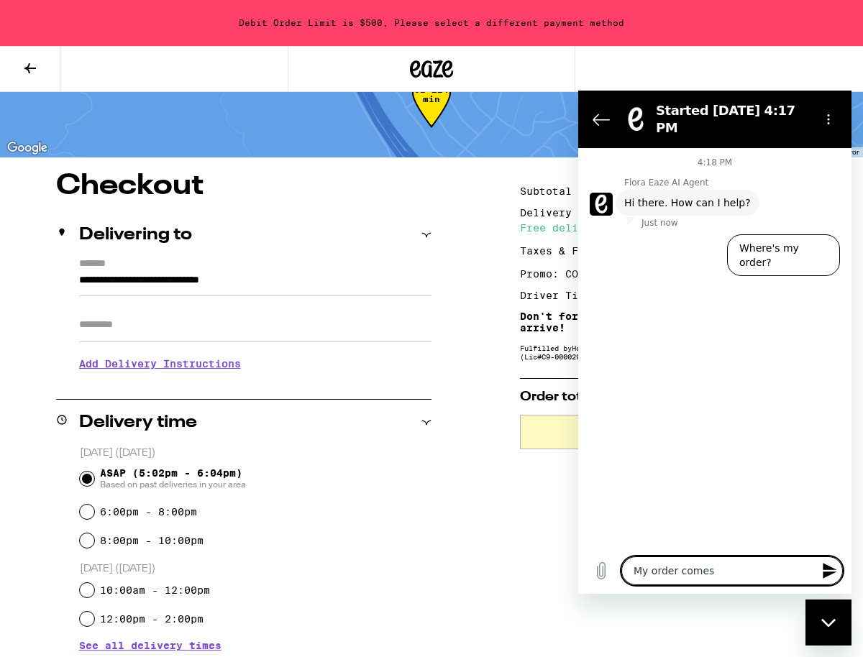
type textarea "x"
type textarea "My order comes t"
type textarea "x"
type textarea "My order comes to"
type textarea "x"
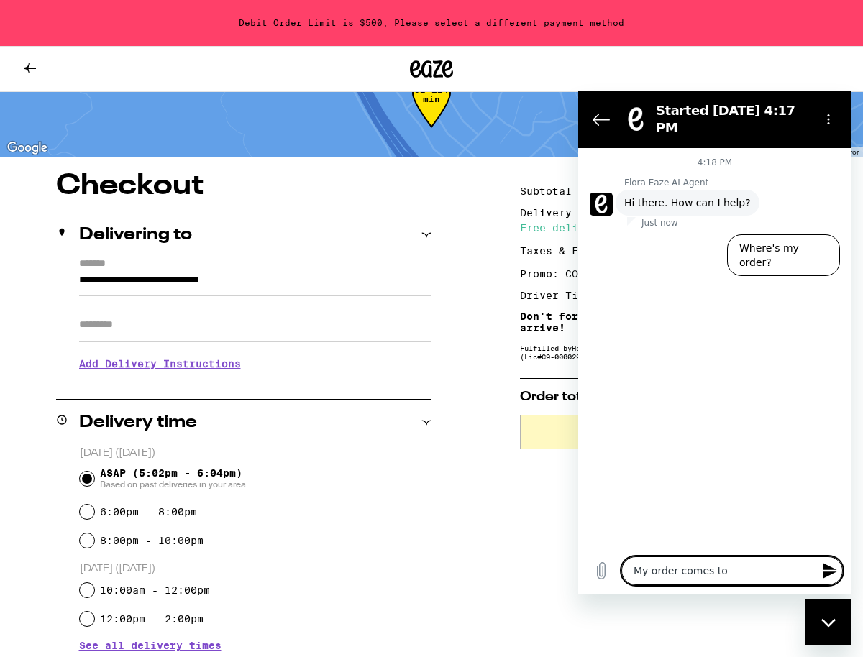
type textarea "My order comes to"
type textarea "x"
type textarea "My order comes to 4"
type textarea "x"
type textarea "My order comes to 49"
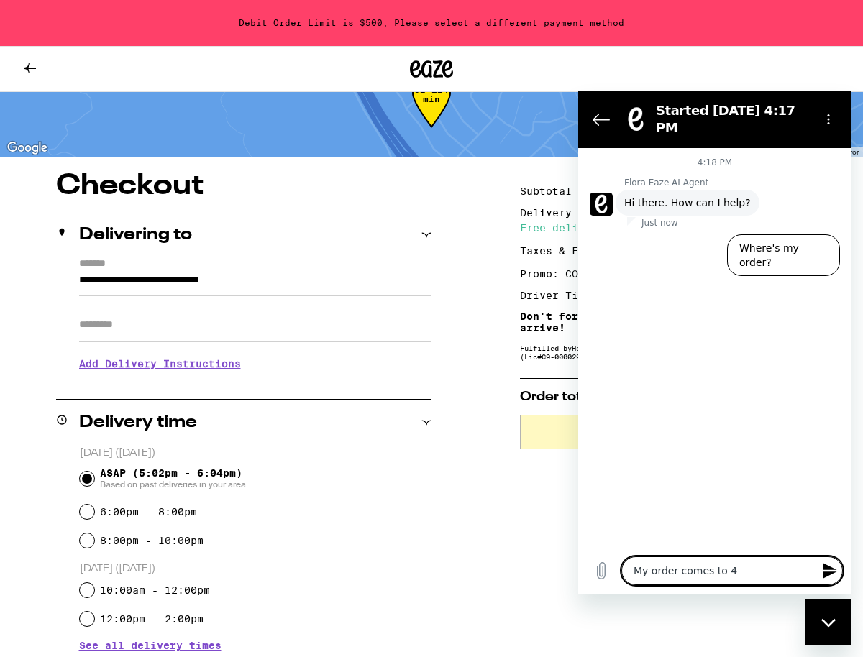
type textarea "x"
type textarea "My order comes to 496"
type textarea "x"
type textarea "My order comes to 496,"
type textarea "x"
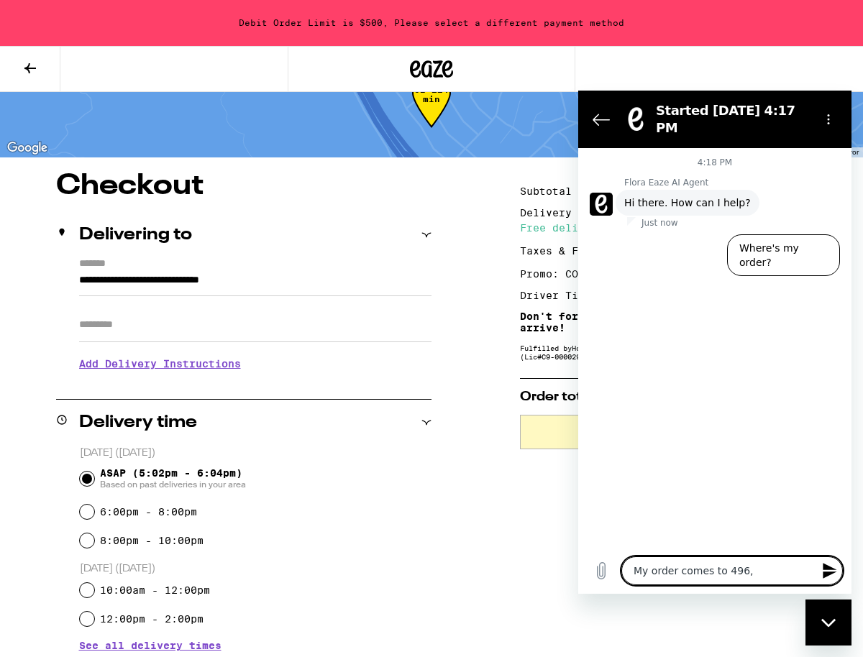
type textarea "My order comes to 496,"
type textarea "x"
type textarea "My order comes to 496, b"
type textarea "x"
type textarea "My order comes to 496, bu"
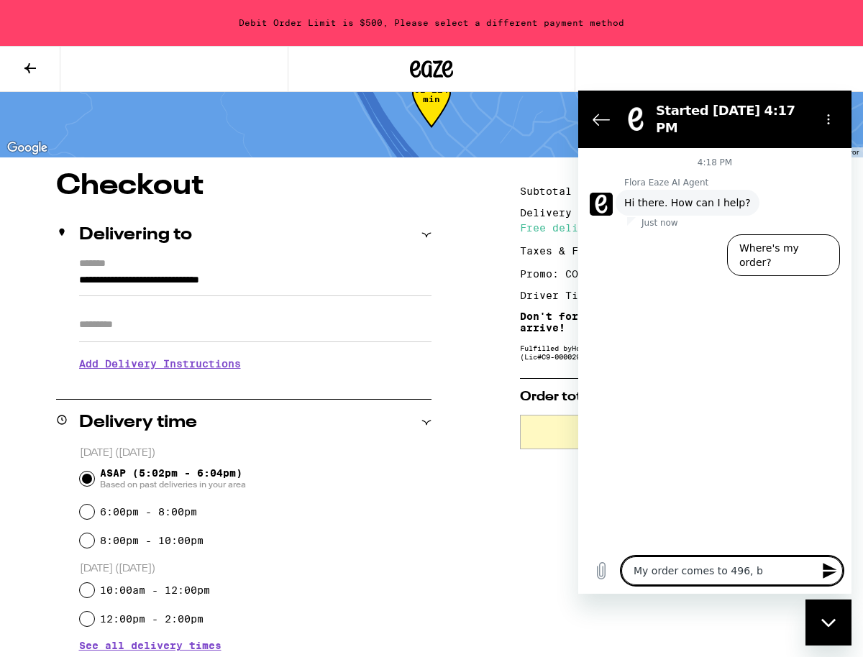
type textarea "x"
type textarea "My order comes to 496, but"
type textarea "x"
type textarea "My order comes to 496, but"
type textarea "x"
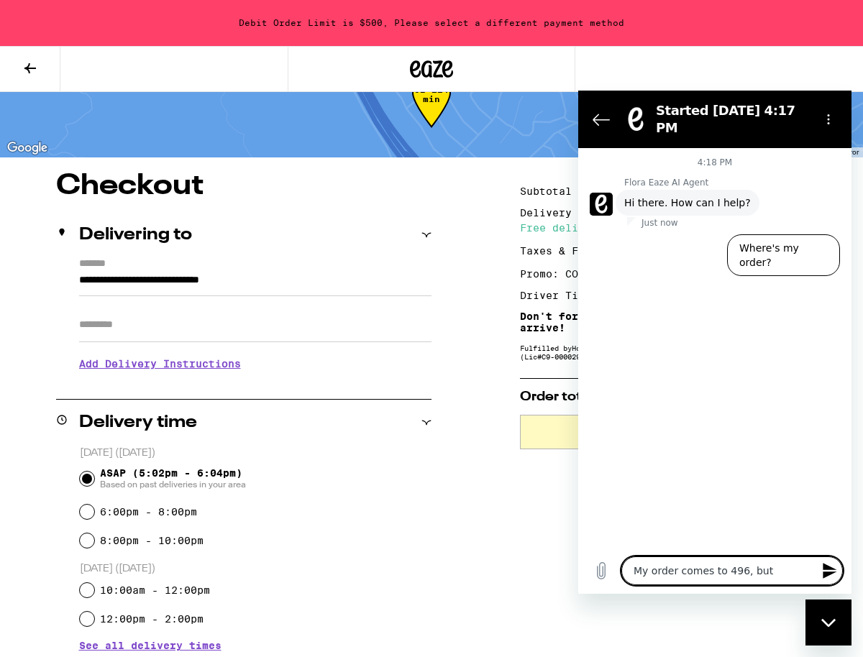
type textarea "My order comes to 496, but i"
type textarea "x"
type textarea "My order comes to 496, but it"
type textarea "x"
type textarea "My order comes to 496, but its"
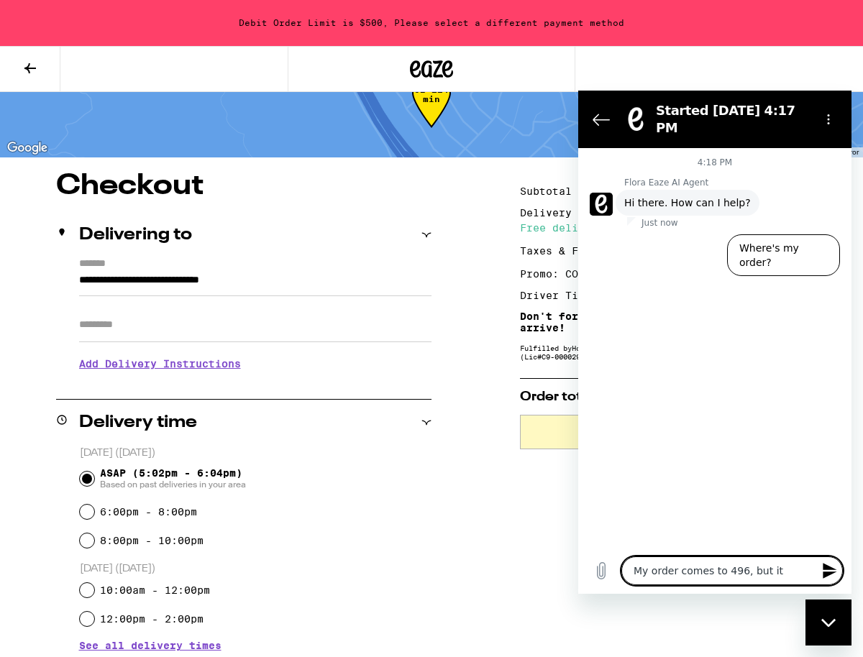
type textarea "x"
type textarea "My order comes to 496, but its"
type textarea "x"
type textarea "My order comes to 496, but its t"
type textarea "x"
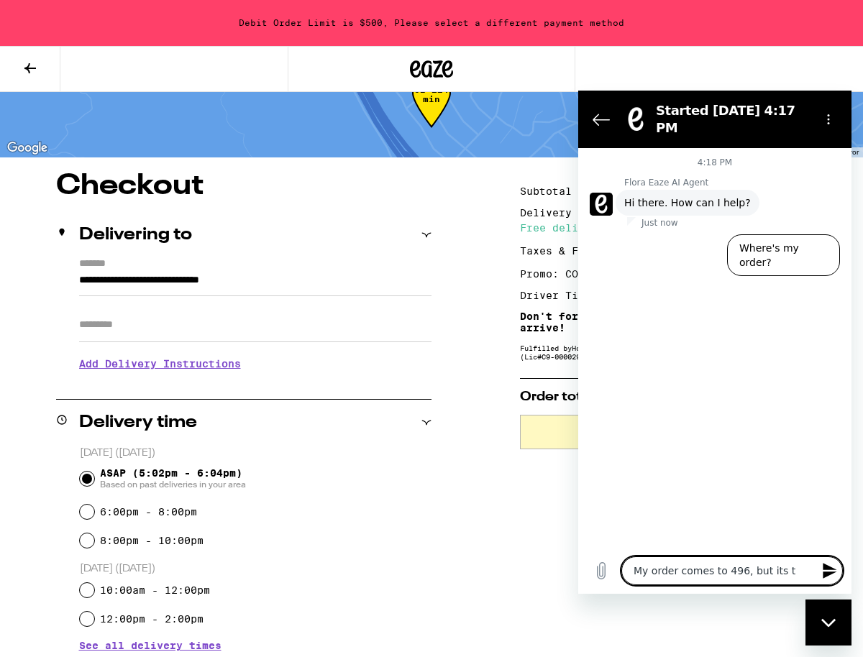
type textarea "My order comes to 496, but its te"
type textarea "x"
type textarea "My order comes to 496, but its tel"
type textarea "x"
type textarea "My order comes to 496, but its tell"
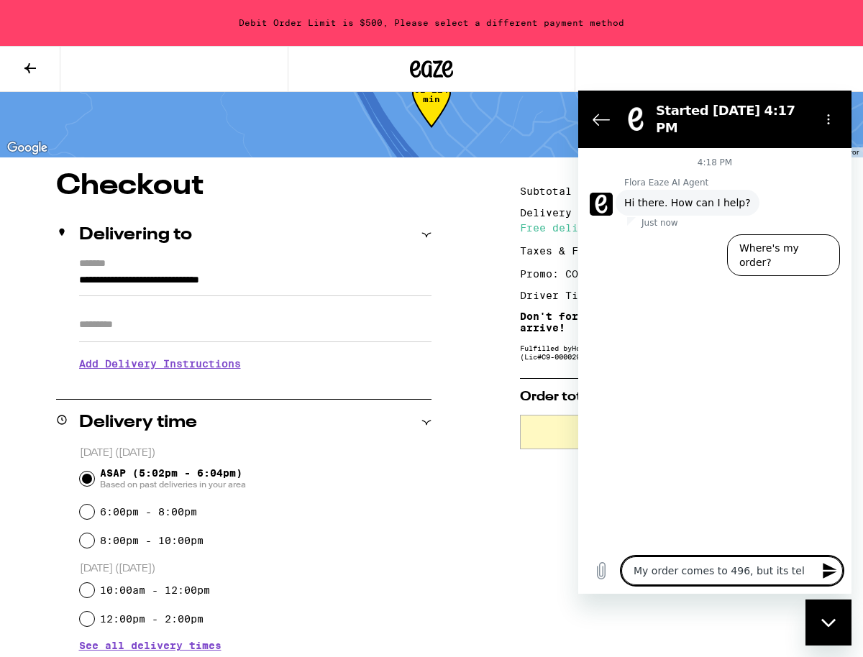
type textarea "x"
type textarea "My order comes to 496, but its telli"
type textarea "x"
type textarea "My order comes to 496, but its tellin"
type textarea "x"
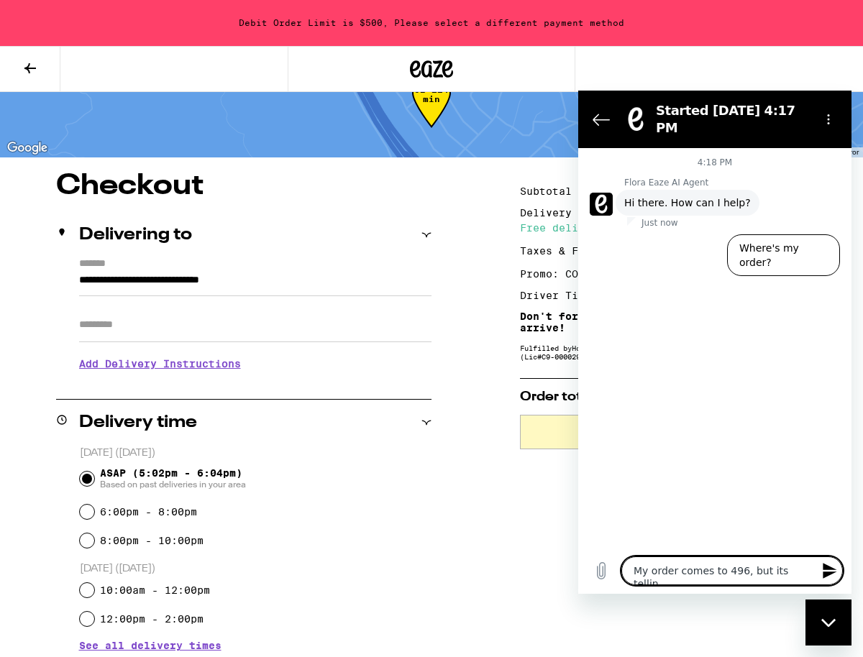
type textarea "My order comes to 496, but its telling"
type textarea "x"
type textarea "My order comes to 496, but its telling"
type textarea "x"
type textarea "My order comes to 496, but its telling m"
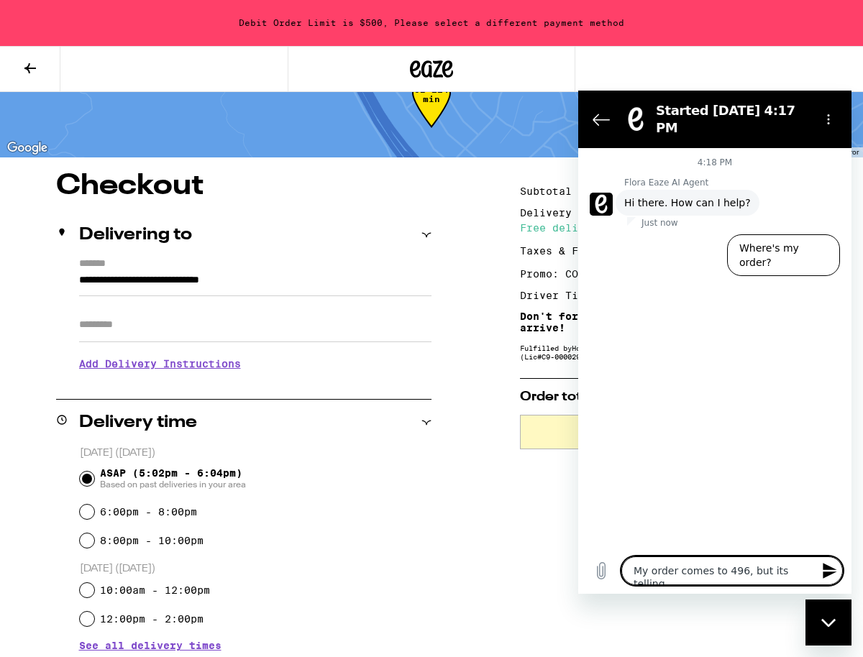
type textarea "x"
type textarea "My order comes to 496, but its telling me"
type textarea "x"
type textarea "My order comes to 496, but its telling me"
type textarea "x"
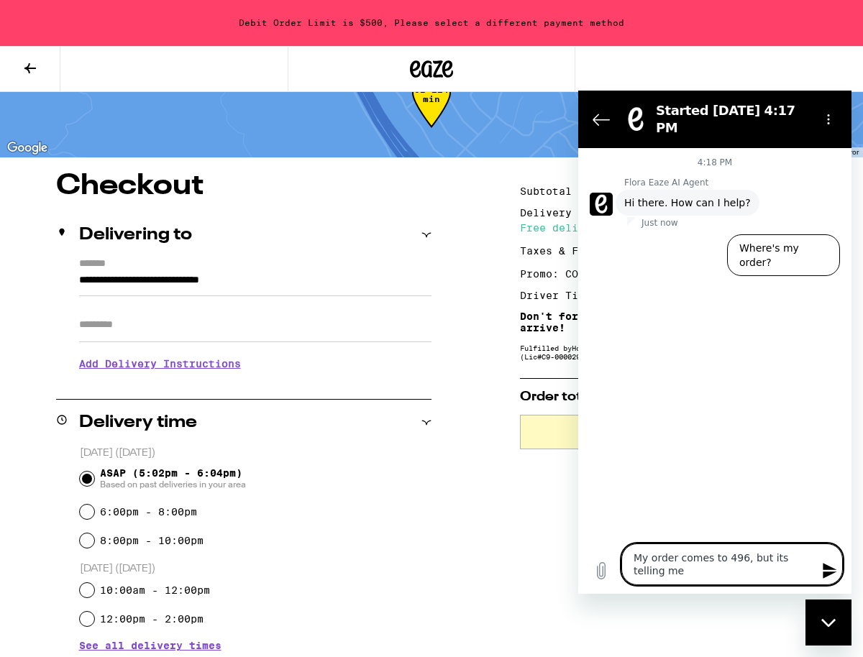
type textarea "My order comes to 496, but its telling me i"
type textarea "x"
type textarea "My order comes to 496, but its telling me i"
type textarea "x"
type textarea "My order comes to 496, but its telling me i c"
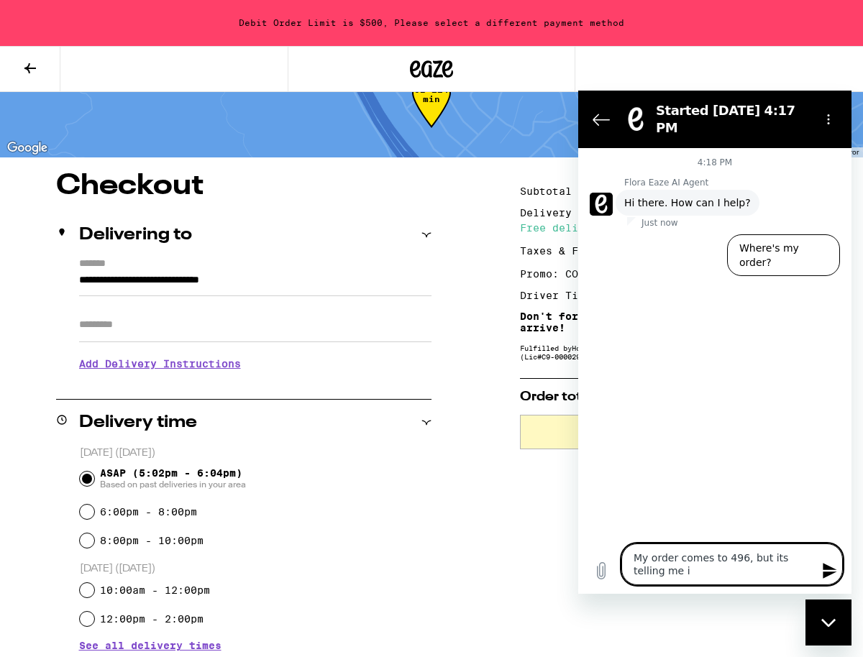
type textarea "x"
type textarea "My order comes to 496, but its telling me i ca"
type textarea "x"
type textarea "My order comes to 496, but its telling me i can"
type textarea "x"
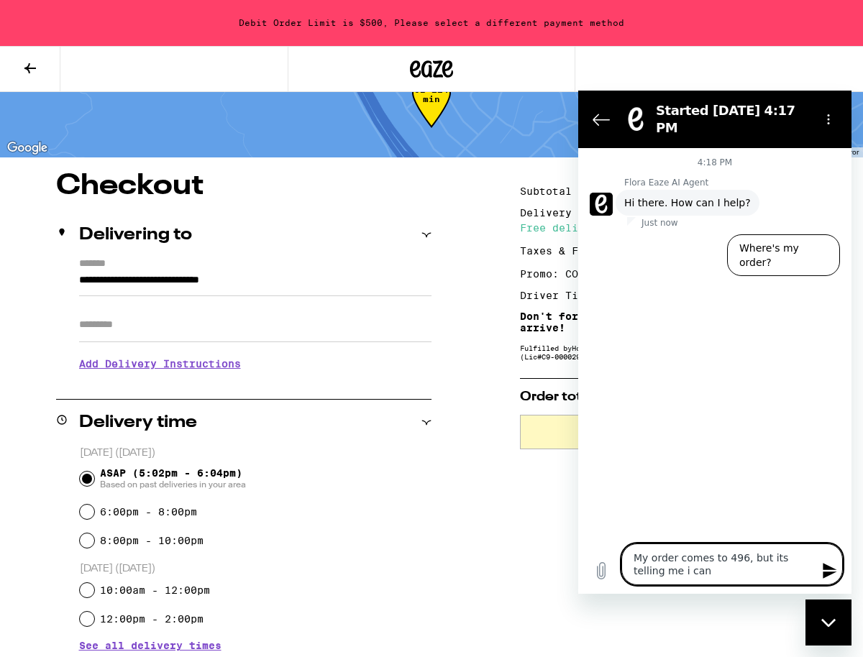
type textarea "My order comes to 496, but its telling me i cant"
type textarea "x"
type textarea "My order comes to 496, but its telling me i cant"
type textarea "x"
type textarea "My order comes to 496, but its telling me i cant u"
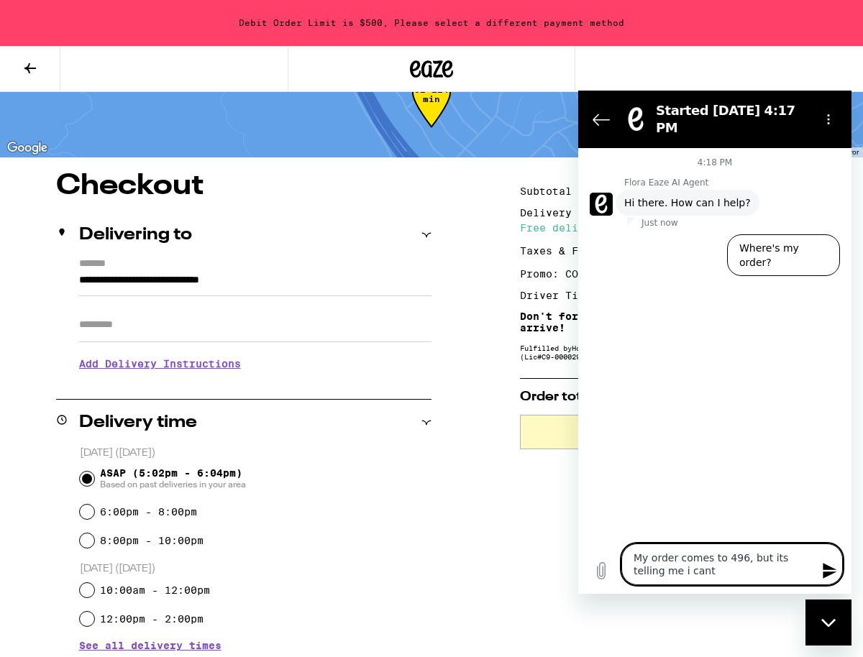
type textarea "x"
type textarea "My order comes to 496, but its telling me i cant us"
type textarea "x"
type textarea "My order comes to 496, but its telling me i cant use"
type textarea "x"
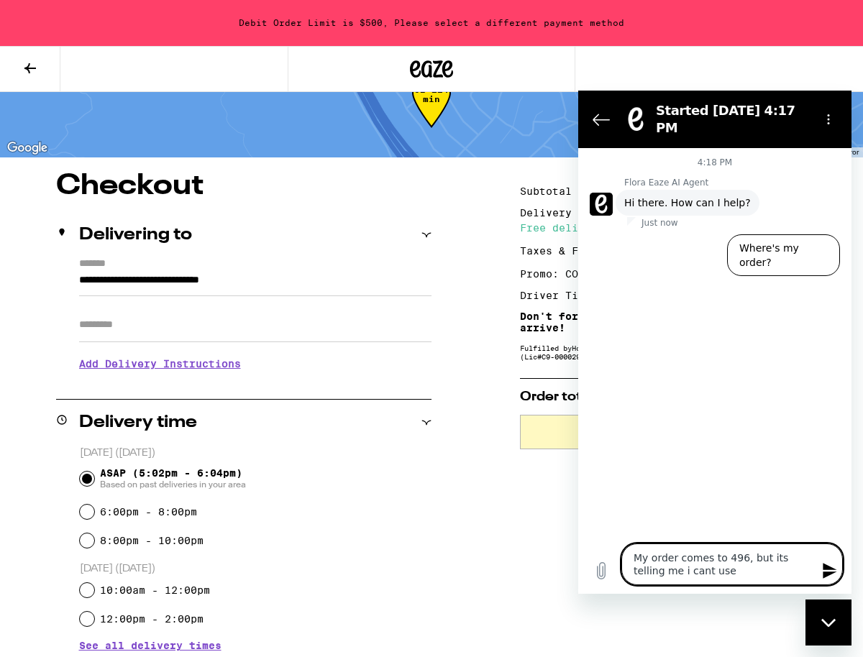
type textarea "My order comes to 496, but its telling me i cant use"
type textarea "x"
type textarea "My order comes to 496, but its telling me i cant use m"
type textarea "x"
type textarea "My order comes to 496, but its telling me i cant use my"
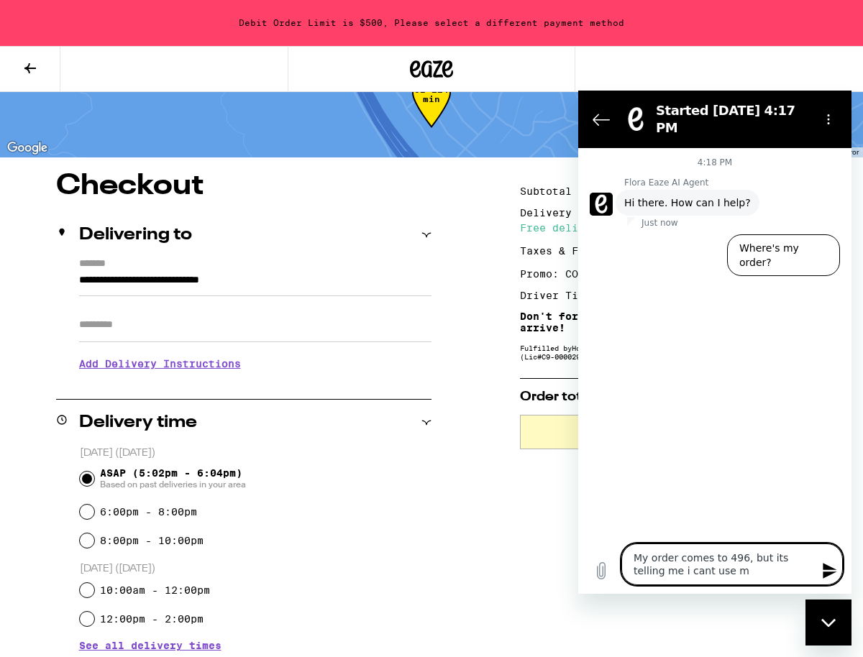
type textarea "x"
type textarea "My order comes to 496, but its telling me i cant use my"
type textarea "x"
type textarea "My order comes to 496, but its telling me i cant use my d"
type textarea "x"
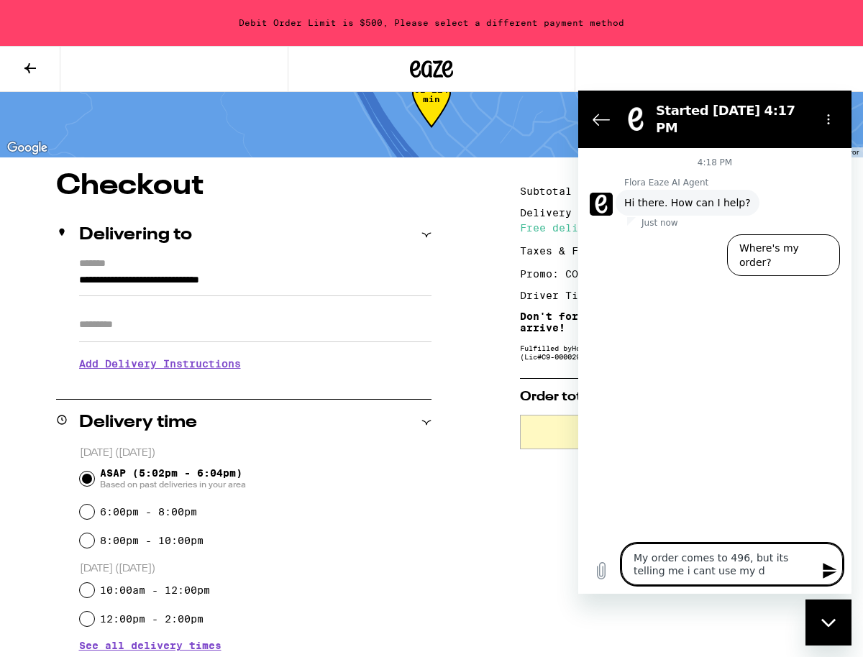
type textarea "My order comes to 496, but its telling me i cant use my de"
type textarea "x"
type textarea "My order comes to 496, but its telling me i cant use my deb"
type textarea "x"
type textarea "My order comes to 496, but its telling me i cant use my [PERSON_NAME]"
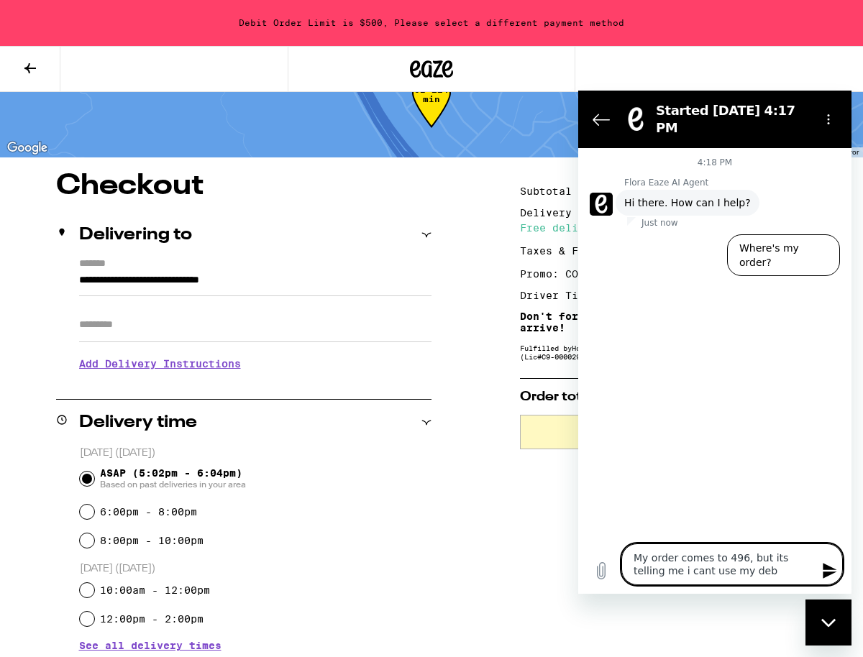
type textarea "x"
type textarea "My order comes to 496, but its telling me i cant use my debit"
type textarea "x"
type textarea "My order comes to 496, but its telling me i cant use my debit"
type textarea "x"
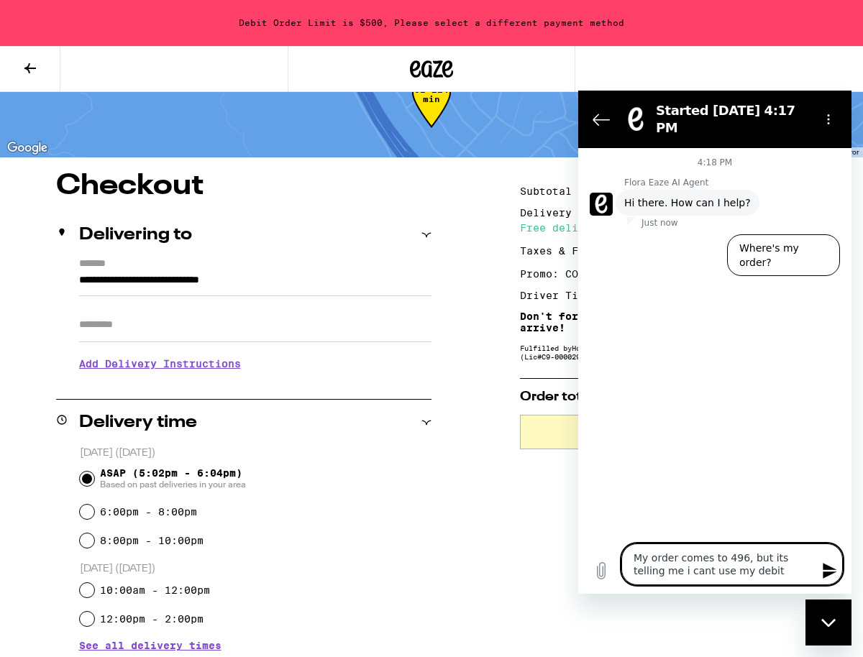
type textarea "My order comes to 496, but its telling me i cant use my debit c"
type textarea "x"
type textarea "My order comes to 496, but its telling me i cant use my debit ca"
type textarea "x"
type textarea "My order comes to 496, but its telling me i cant use my debit car"
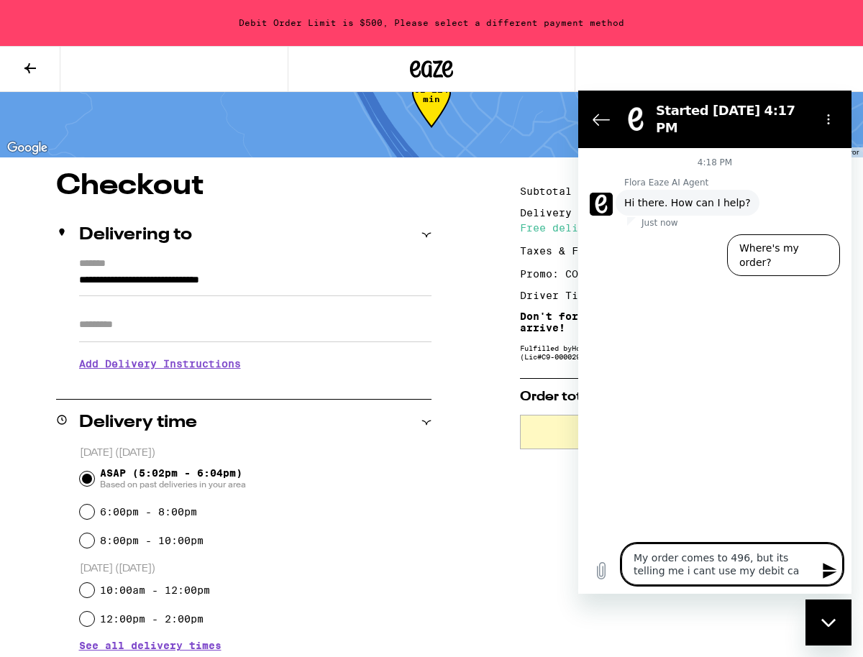
type textarea "x"
type textarea "My order comes to 496, but its telling me i cant use my debit card"
type textarea "x"
type textarea "My order comes to 496, but its telling me i cant use my debit card"
click at [835, 565] on icon "Send message" at bounding box center [829, 570] width 17 height 17
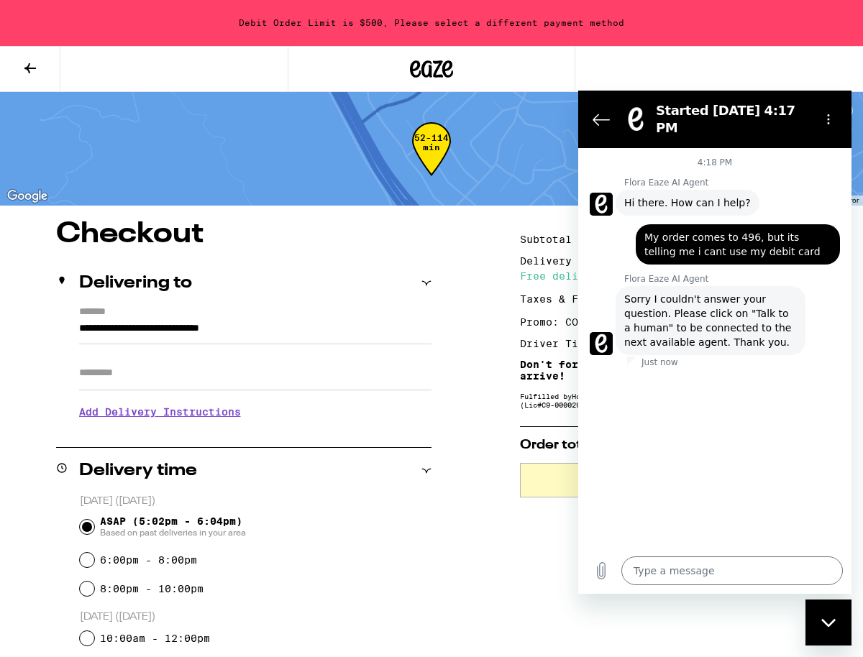
click at [833, 619] on icon "Close messaging window" at bounding box center [828, 623] width 14 height 8
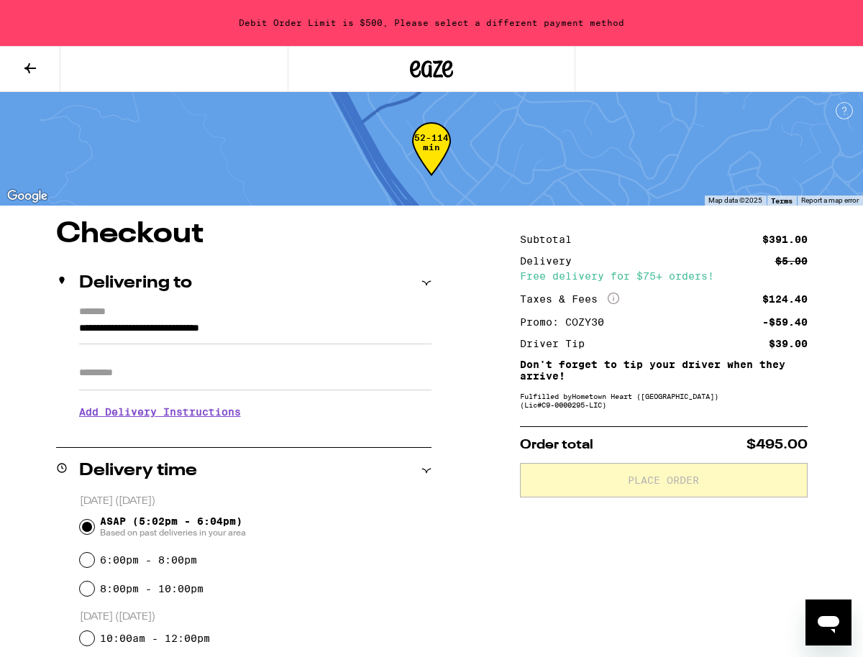
click at [824, 621] on icon "Open messaging window" at bounding box center [829, 624] width 22 height 17
type textarea "x"
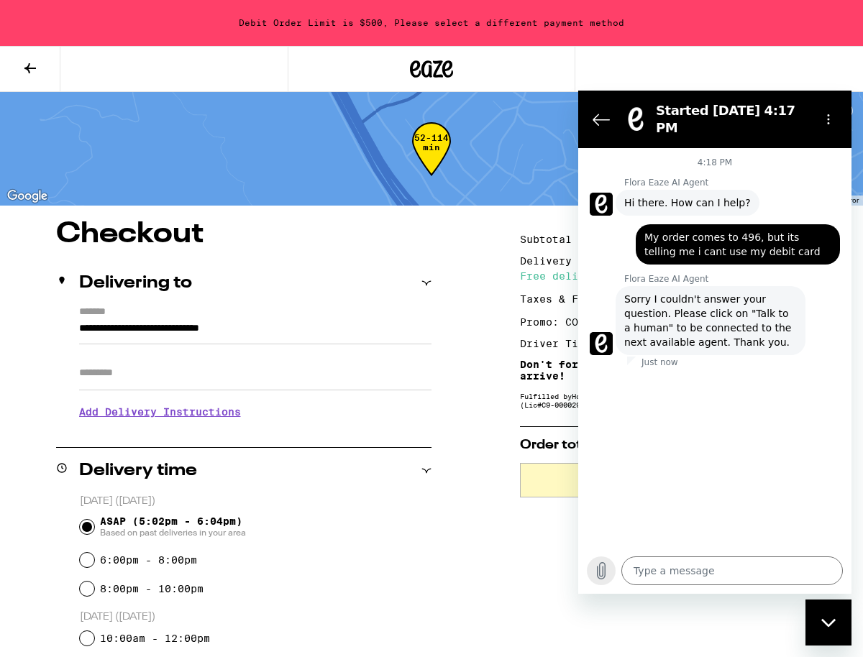
click at [600, 575] on icon "Upload file" at bounding box center [601, 570] width 17 height 17
click at [600, 111] on icon "Back to the conversation list" at bounding box center [601, 119] width 17 height 17
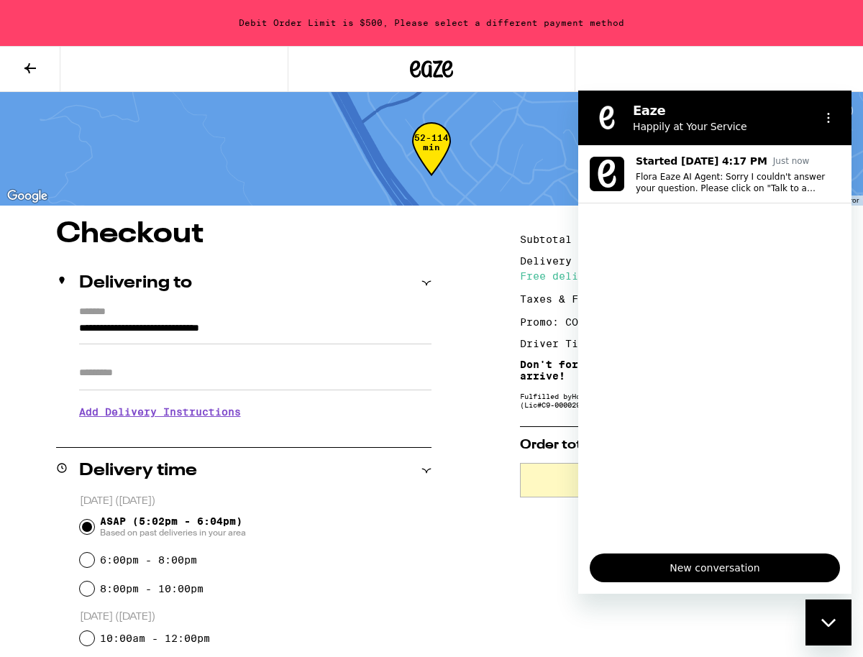
click at [834, 617] on div "Close messaging window" at bounding box center [828, 622] width 43 height 43
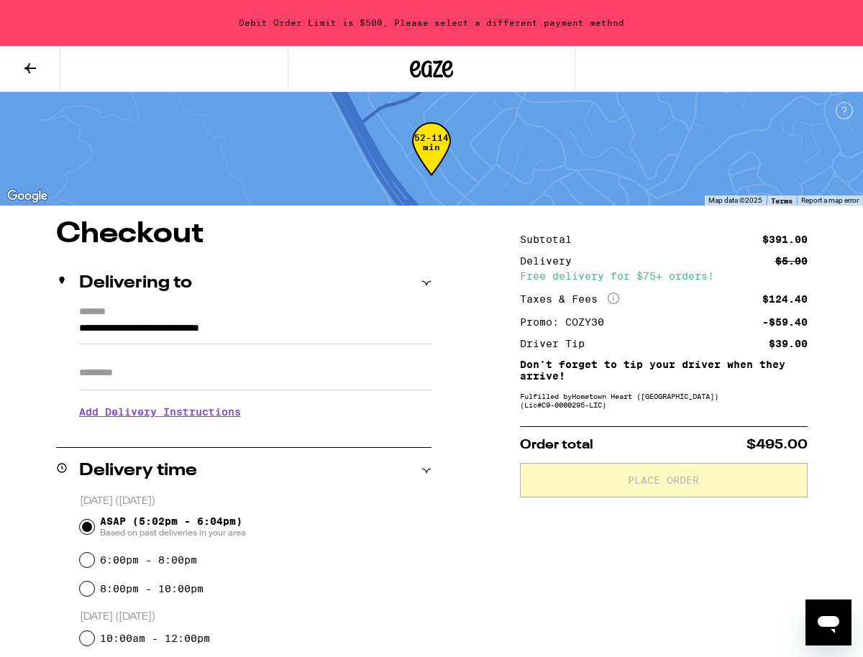
click at [34, 66] on icon at bounding box center [30, 68] width 17 height 17
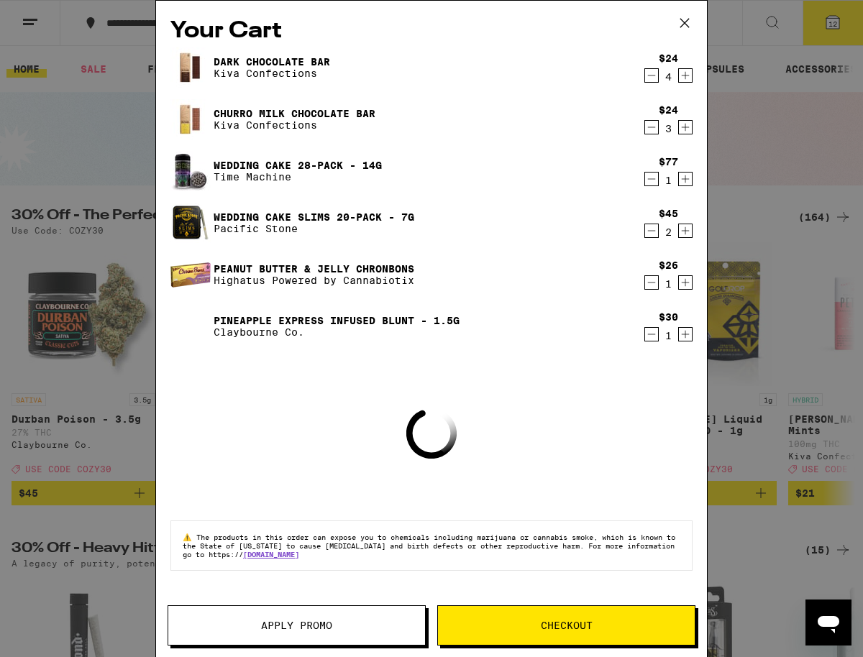
click at [651, 285] on icon "Decrement" at bounding box center [651, 282] width 13 height 17
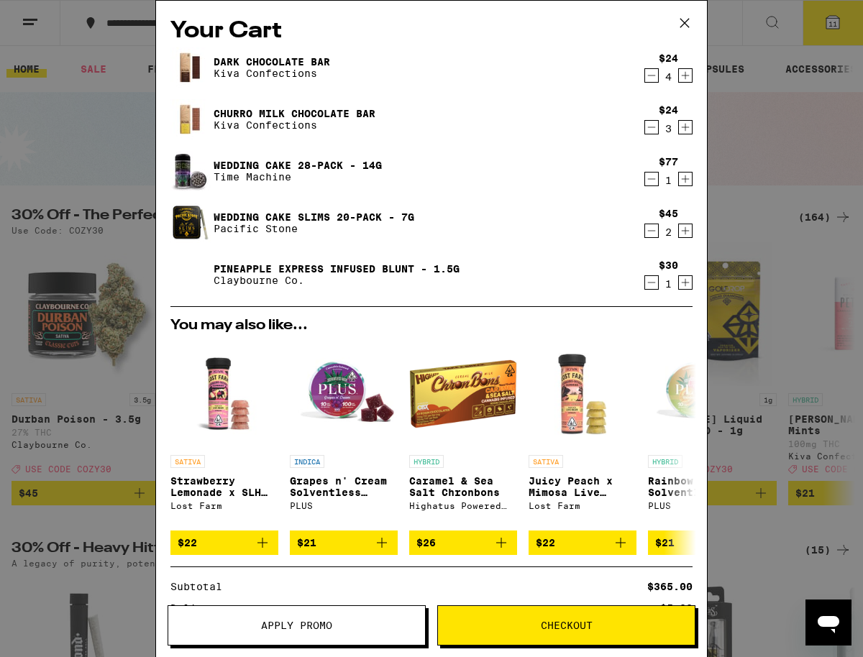
click at [563, 631] on span "Checkout" at bounding box center [567, 626] width 52 height 10
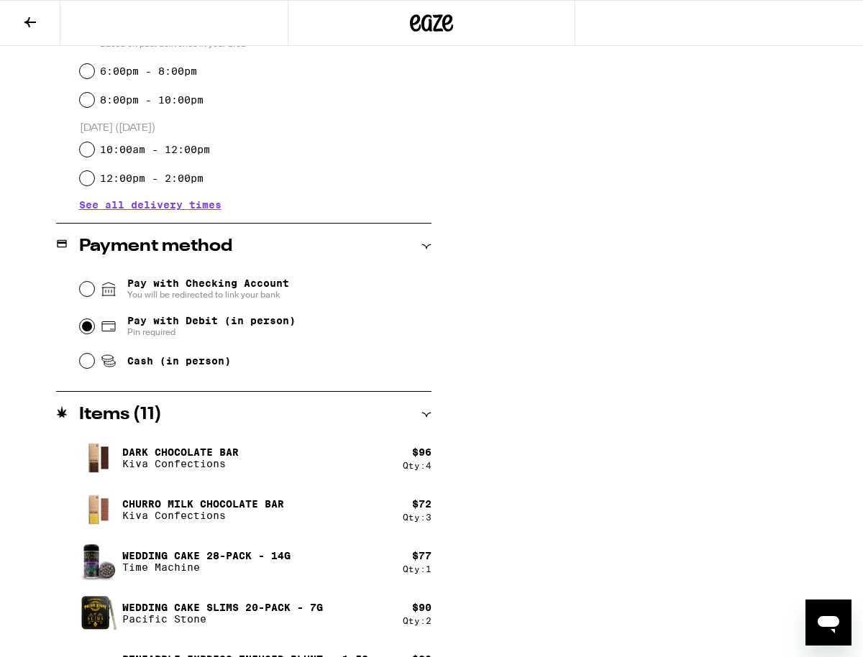
scroll to position [447, 0]
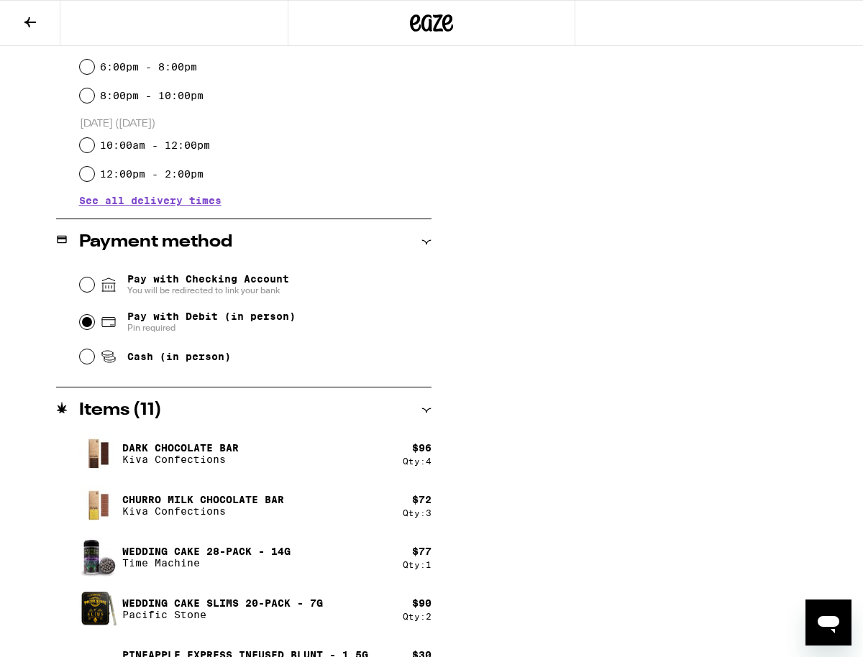
click at [89, 329] on input "Pay with Debit (in person) Pin required" at bounding box center [87, 322] width 14 height 14
radio input "true"
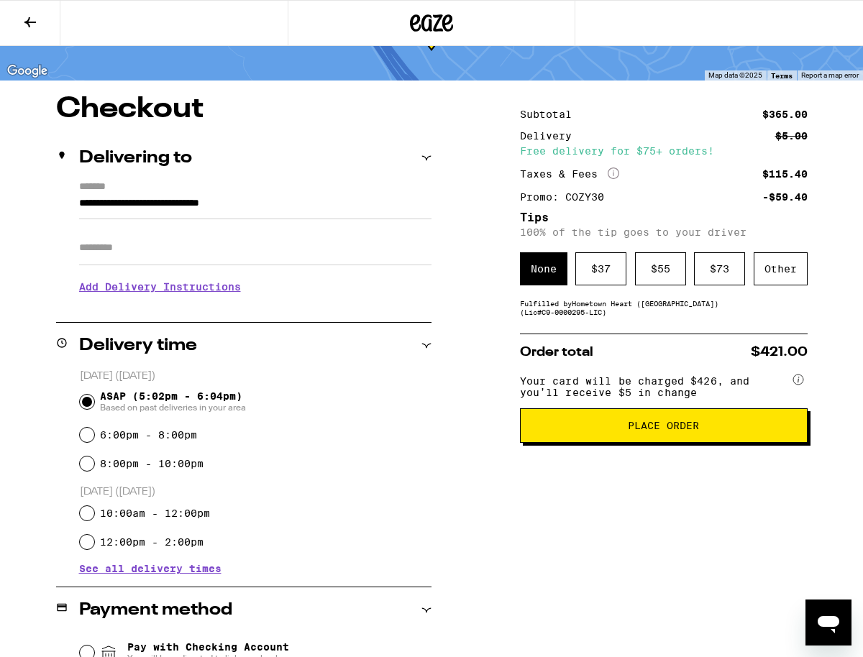
scroll to position [0, 0]
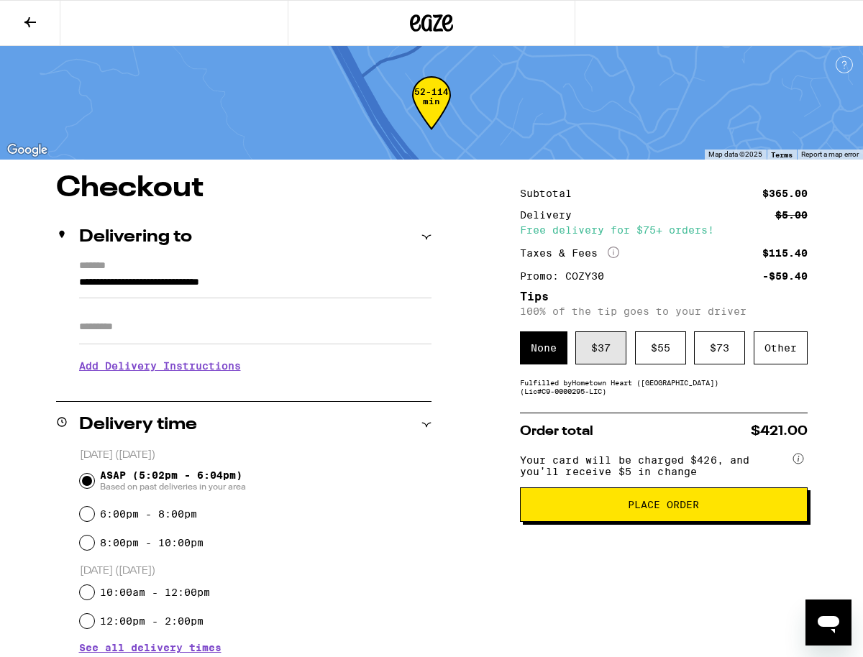
click at [599, 348] on div "$ 37" at bounding box center [600, 348] width 51 height 33
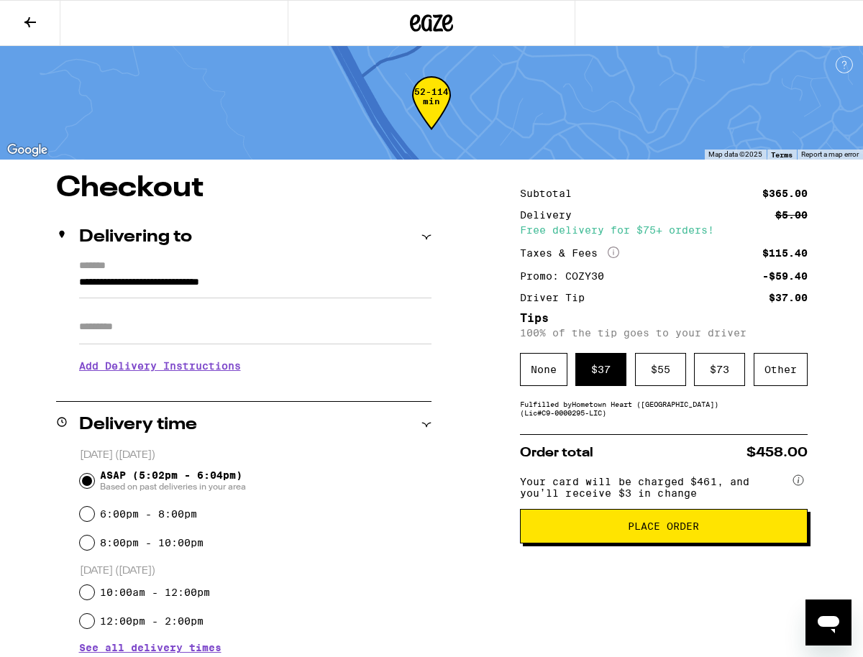
click at [660, 532] on span "Place Order" at bounding box center [663, 526] width 71 height 10
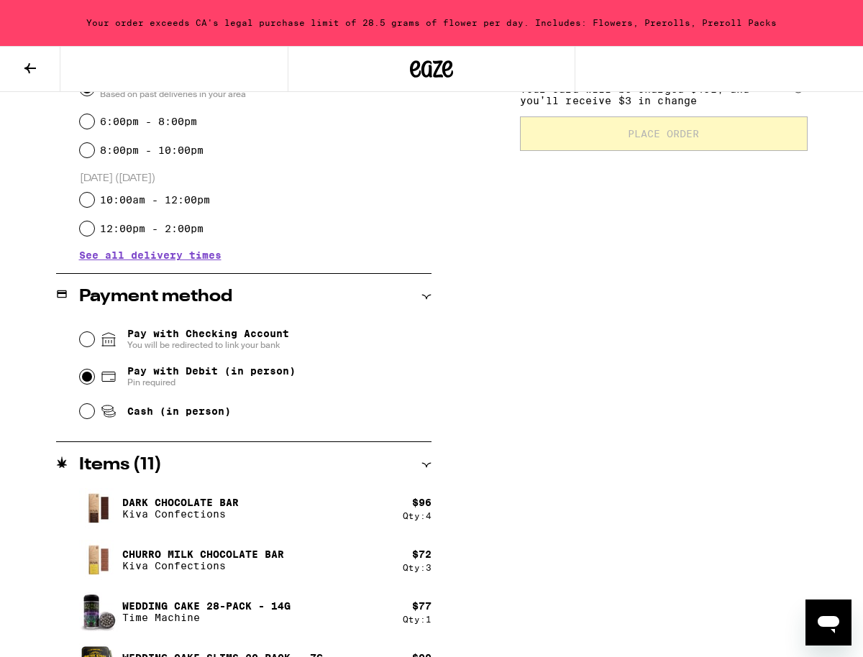
scroll to position [529, 0]
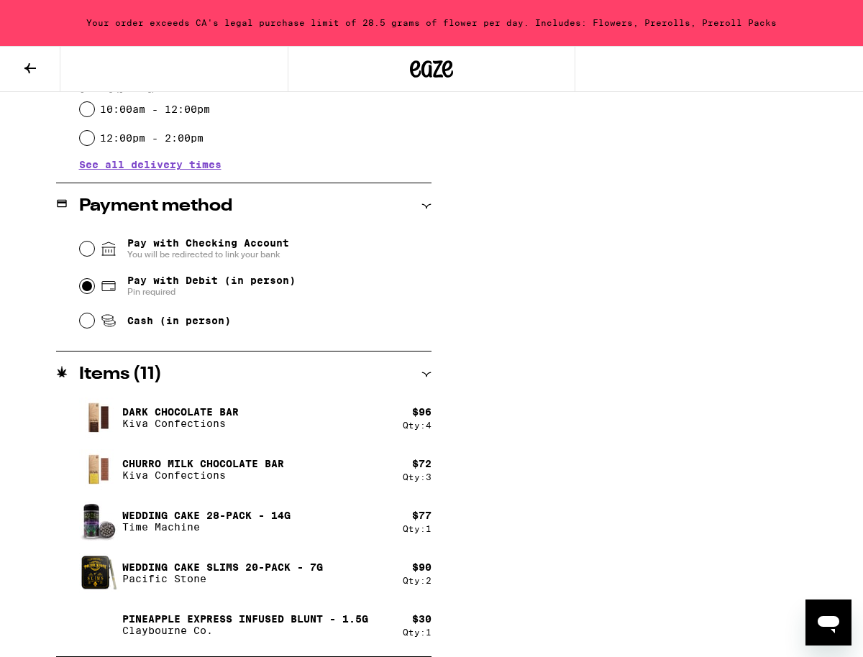
click at [32, 65] on icon at bounding box center [30, 68] width 17 height 17
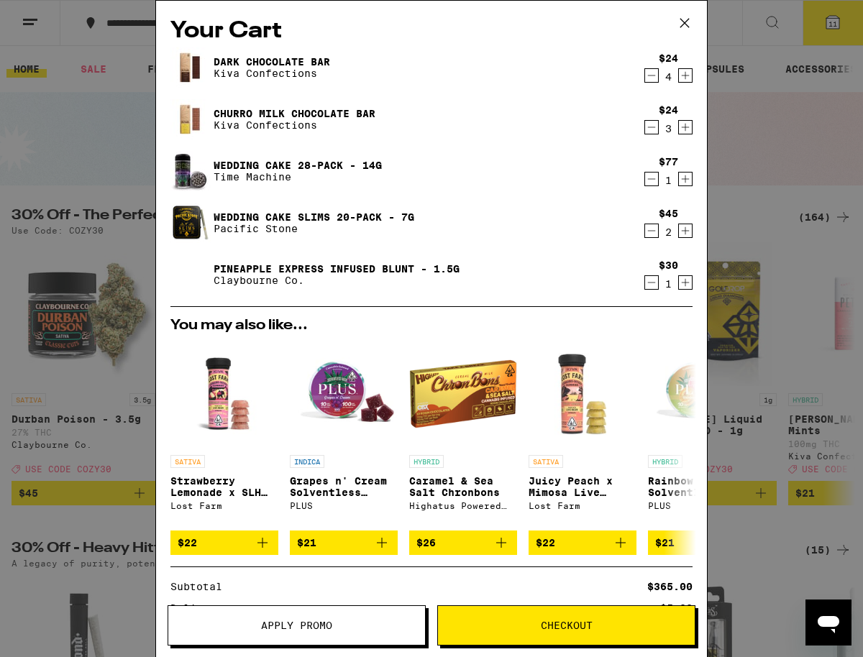
click at [652, 233] on icon "Decrement" at bounding box center [651, 230] width 13 height 17
click at [685, 76] on icon "Increment" at bounding box center [685, 75] width 13 height 17
click at [570, 625] on span "Checkout" at bounding box center [567, 626] width 52 height 10
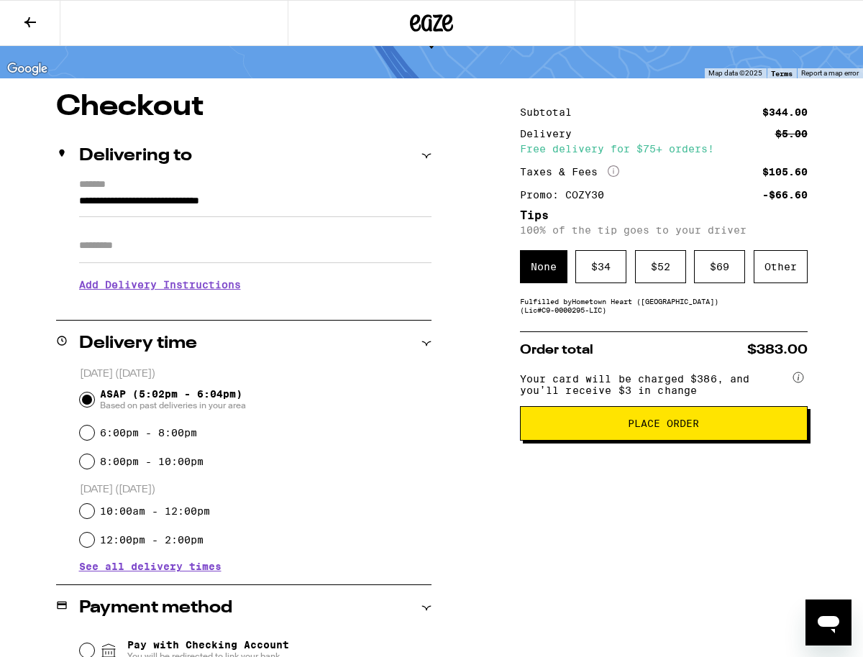
scroll to position [86, 0]
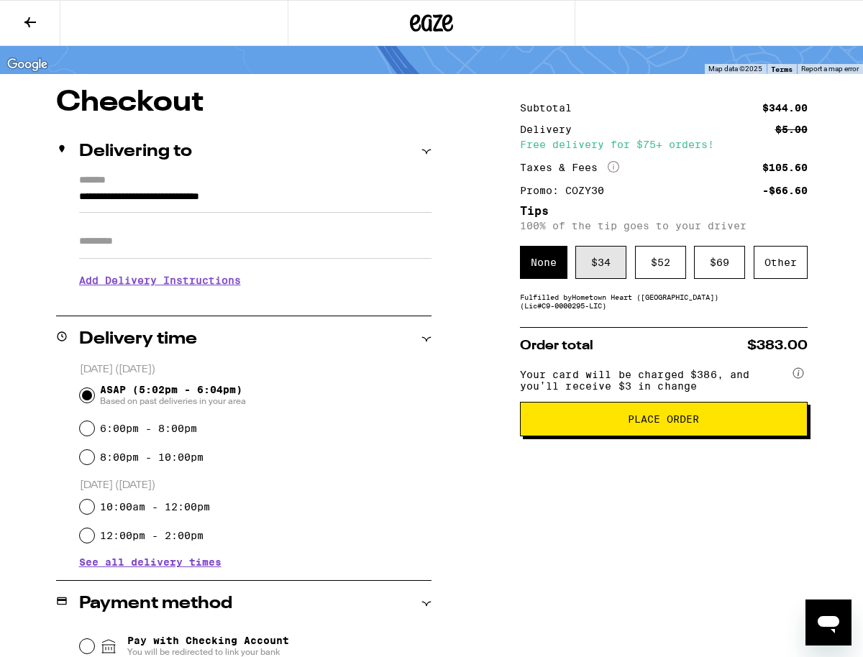
click at [604, 265] on div "$ 34" at bounding box center [600, 262] width 51 height 33
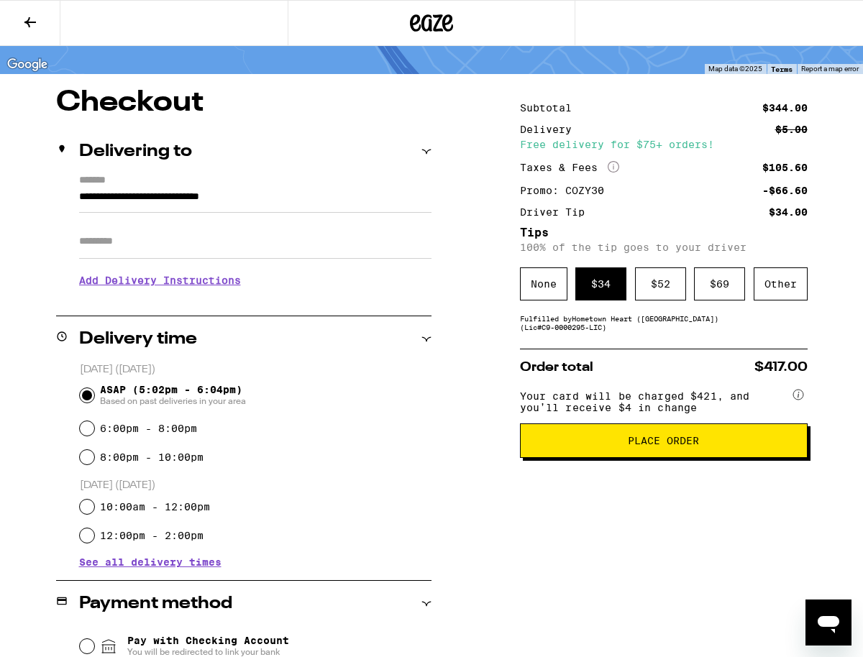
click at [673, 446] on span "Place Order" at bounding box center [663, 441] width 71 height 10
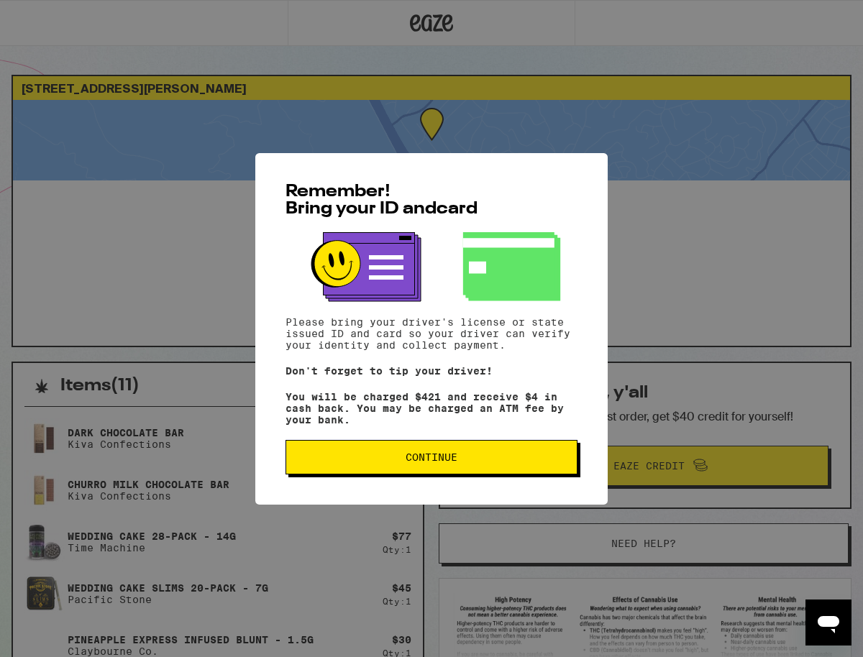
click at [431, 460] on span "Continue" at bounding box center [432, 457] width 52 height 10
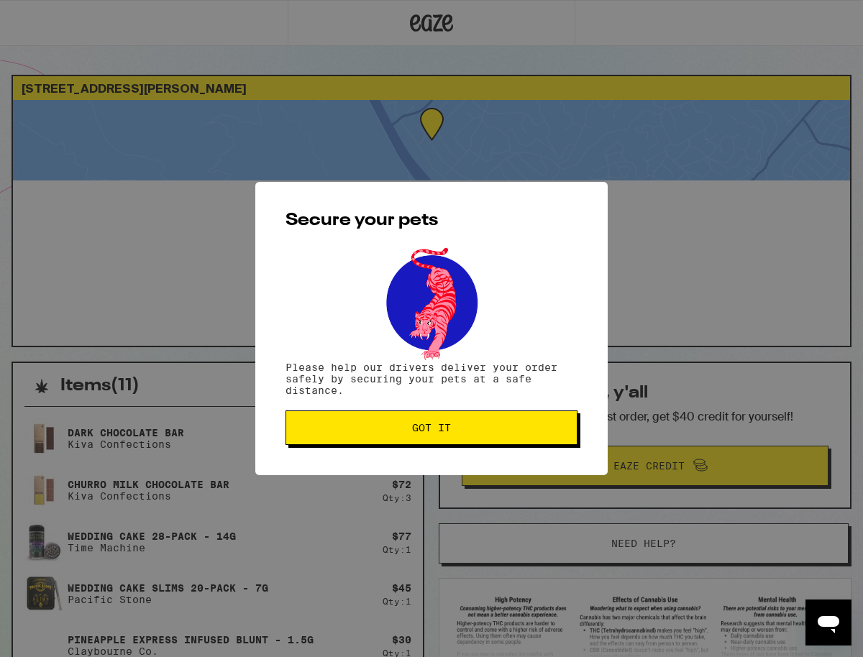
click at [420, 432] on span "Got it" at bounding box center [431, 428] width 39 height 10
